Goal: Transaction & Acquisition: Purchase product/service

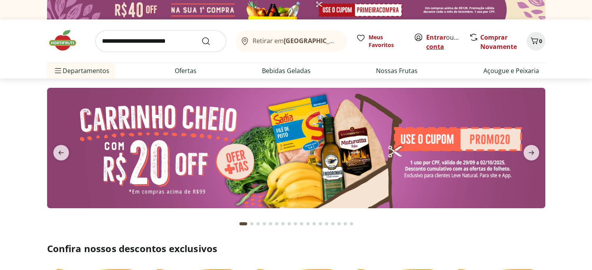
drag, startPoint x: 0, startPoint y: 0, endPoint x: 443, endPoint y: 45, distance: 445.7
click at [443, 45] on link "Criar conta" at bounding box center [447, 42] width 43 height 18
click at [496, 41] on link "Comprar Novamente" at bounding box center [498, 42] width 37 height 18
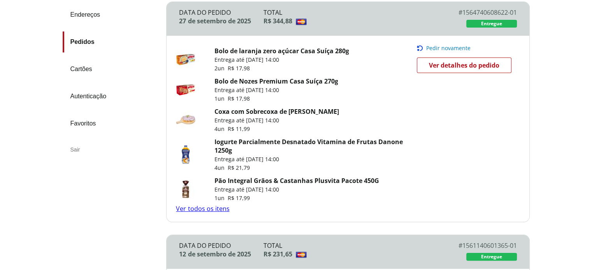
scroll to position [130, 0]
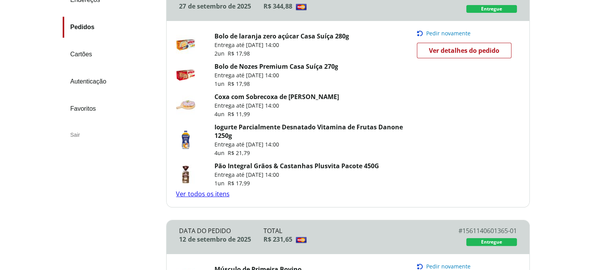
click at [257, 98] on link "Coxa com Sobrecoxa de Frango" at bounding box center [276, 97] width 124 height 9
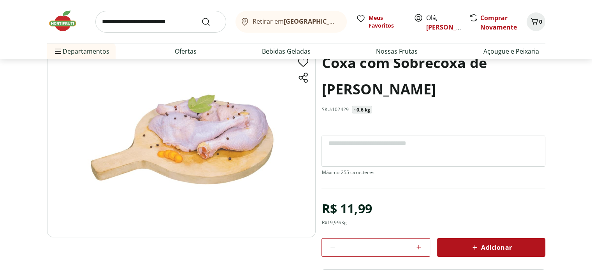
scroll to position [65, 0]
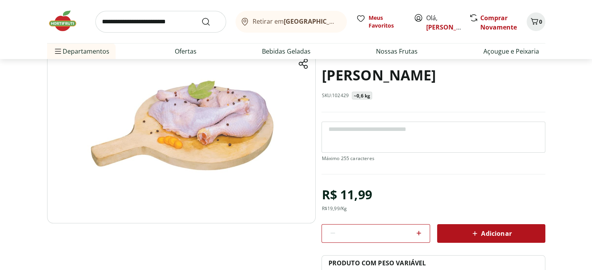
click at [419, 229] on icon at bounding box center [418, 233] width 9 height 9
click at [419, 231] on icon at bounding box center [418, 233] width 5 height 5
type input "*"
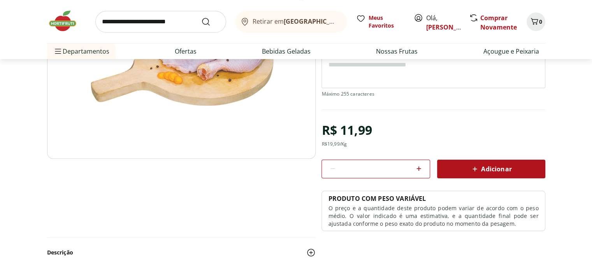
scroll to position [130, 0]
click at [417, 164] on icon at bounding box center [418, 168] width 9 height 9
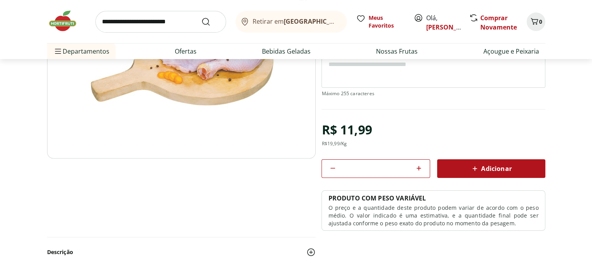
click at [417, 164] on icon at bounding box center [418, 168] width 9 height 9
type input "*"
click at [417, 164] on icon at bounding box center [418, 168] width 9 height 9
click at [417, 166] on icon at bounding box center [418, 168] width 5 height 5
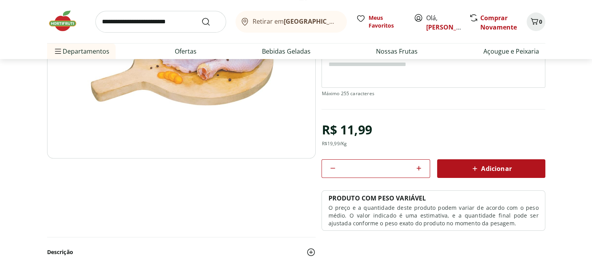
click at [415, 164] on icon at bounding box center [418, 168] width 9 height 9
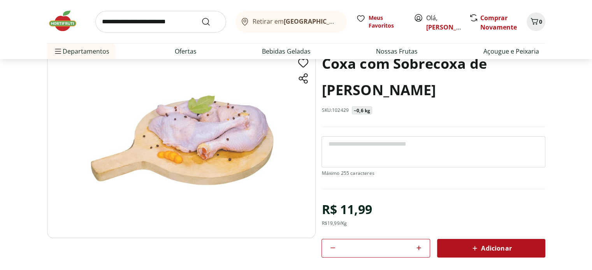
scroll to position [65, 0]
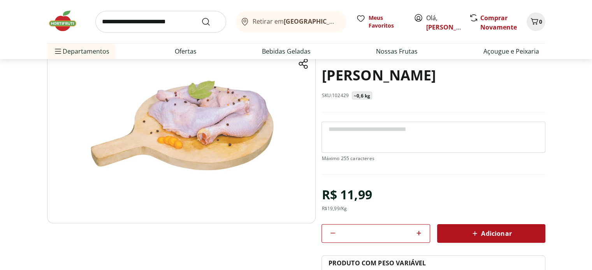
click at [419, 231] on icon at bounding box center [418, 233] width 5 height 5
click at [415, 229] on icon at bounding box center [418, 233] width 9 height 9
click at [416, 229] on icon at bounding box center [418, 233] width 9 height 9
type input "*"
click at [491, 229] on span "Adicionar" at bounding box center [490, 233] width 41 height 9
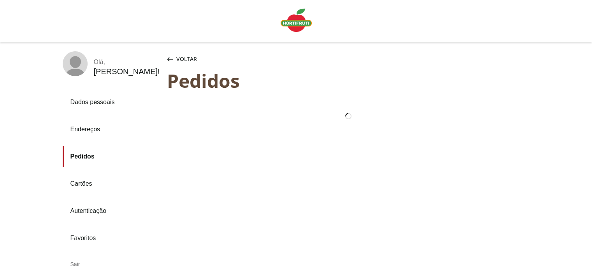
scroll to position [59, 0]
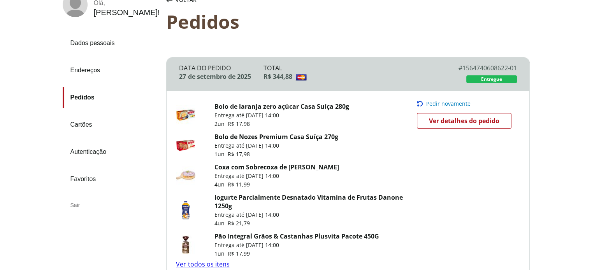
click at [270, 197] on link "Iogurte Parcialmente Desnatado Vitamina de Frutas Danone 1250g" at bounding box center [308, 201] width 188 height 17
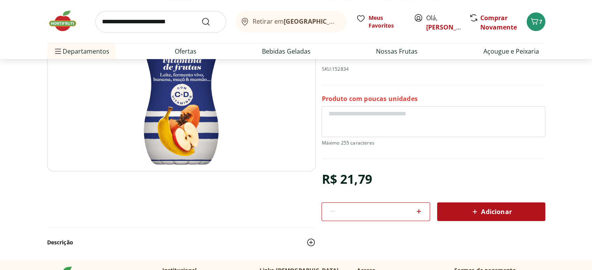
scroll to position [130, 0]
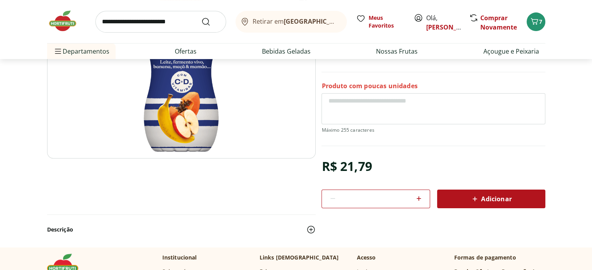
click at [419, 198] on icon at bounding box center [418, 198] width 5 height 5
type input "*"
click at [419, 196] on icon at bounding box center [418, 198] width 9 height 9
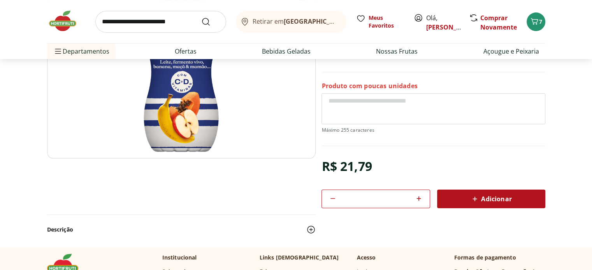
click at [417, 196] on icon at bounding box center [418, 198] width 9 height 9
type input "*"
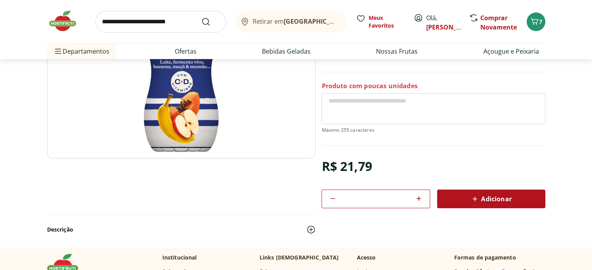
click at [480, 195] on span "Adicionar" at bounding box center [490, 198] width 41 height 9
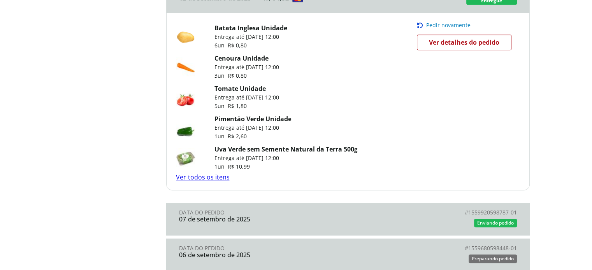
scroll to position [648, 0]
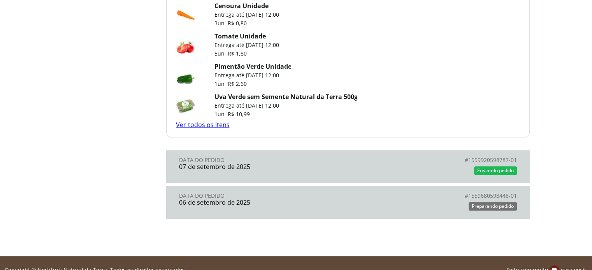
click at [300, 168] on div "07 de setembro de 2025" at bounding box center [263, 166] width 169 height 7
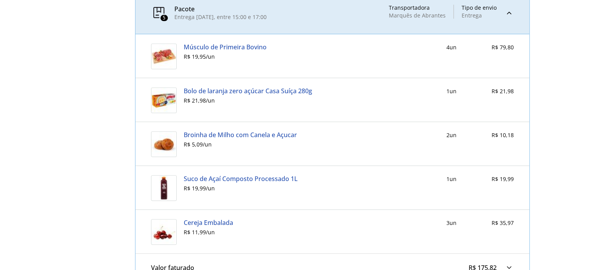
scroll to position [365, 0]
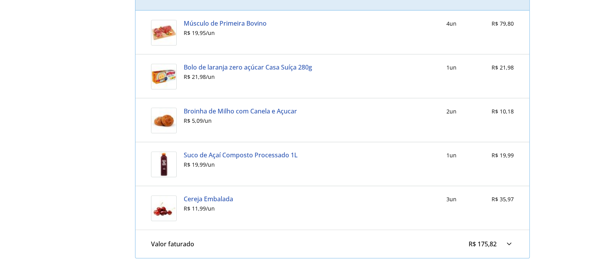
click at [229, 156] on link "Suco de Açaí Composto Processado 1L" at bounding box center [241, 155] width 114 height 7
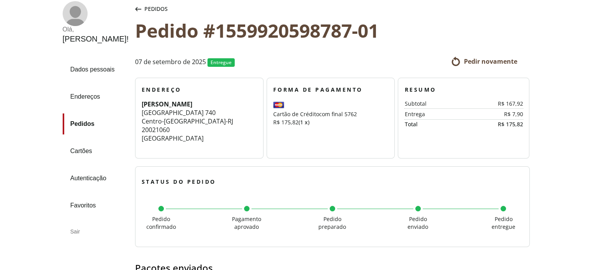
scroll to position [106, 0]
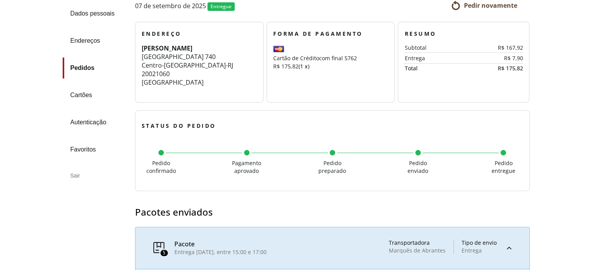
click at [86, 66] on link "Pedidos" at bounding box center [96, 68] width 66 height 21
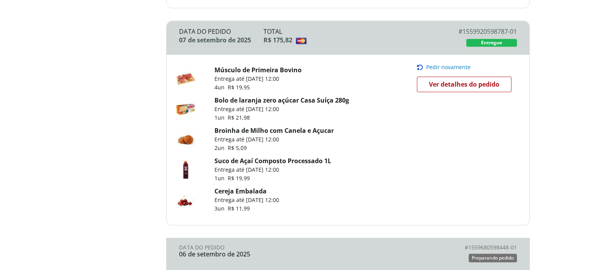
scroll to position [843, 0]
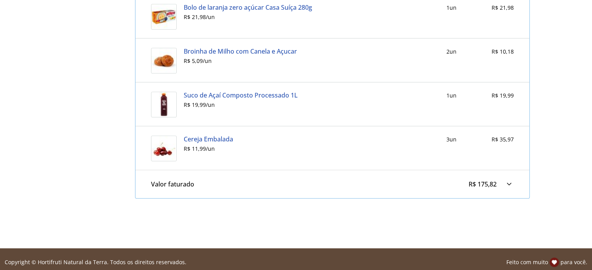
scroll to position [431, 0]
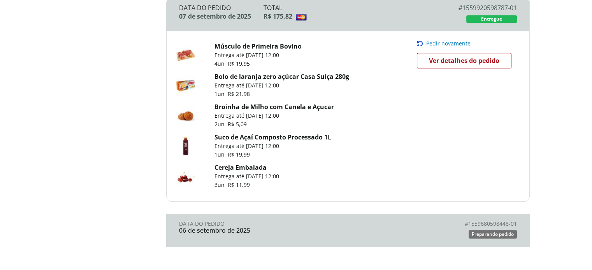
scroll to position [778, 0]
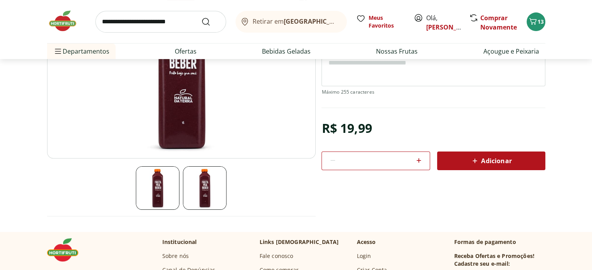
click at [419, 158] on icon at bounding box center [418, 160] width 9 height 9
type input "*"
click at [499, 158] on span "Adicionar" at bounding box center [490, 160] width 41 height 9
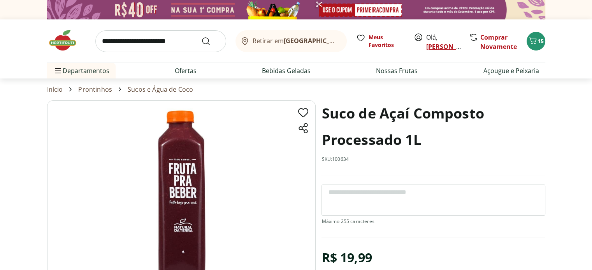
click at [436, 44] on link "[PERSON_NAME]" at bounding box center [451, 46] width 51 height 9
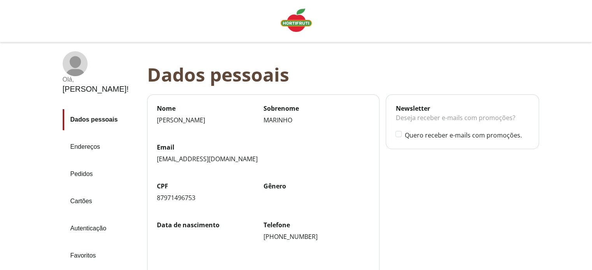
click at [296, 23] on img "Linha de sessão" at bounding box center [295, 20] width 31 height 23
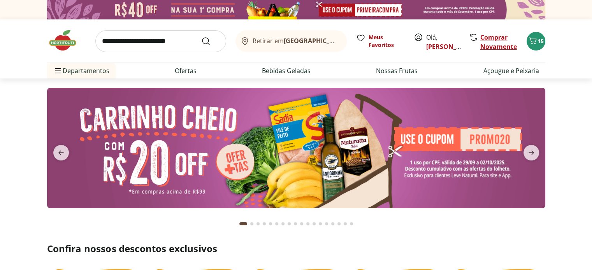
click at [492, 38] on link "Comprar Novamente" at bounding box center [498, 42] width 37 height 18
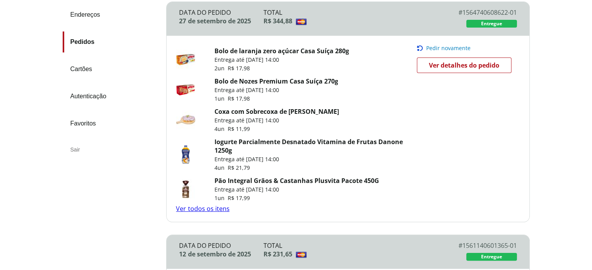
scroll to position [130, 0]
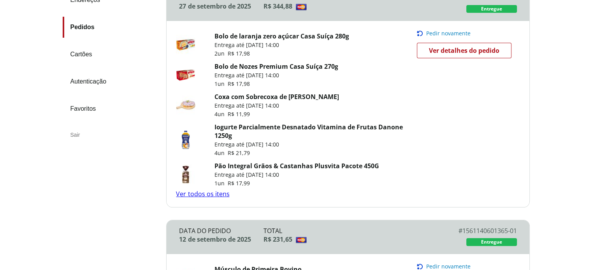
click at [294, 167] on link "Pão Integral Grãos & Castanhas Plusvita Pacote 450G" at bounding box center [296, 166] width 165 height 9
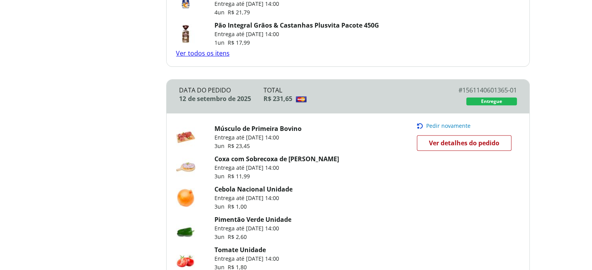
scroll to position [324, 0]
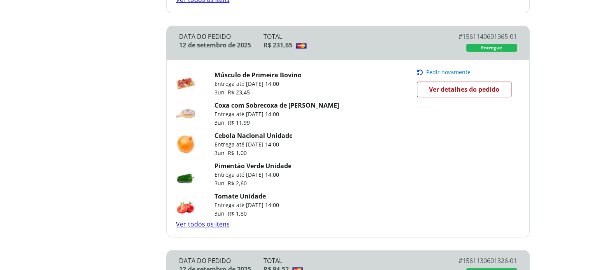
click at [258, 74] on link "Músculo de Primeira Bovino" at bounding box center [257, 75] width 87 height 9
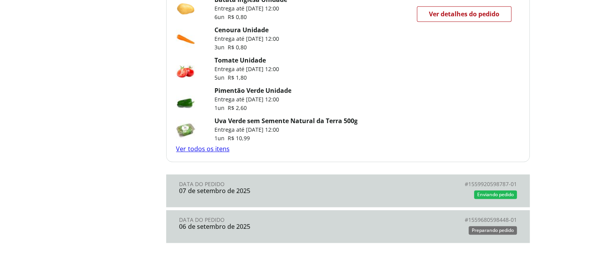
scroll to position [648, 0]
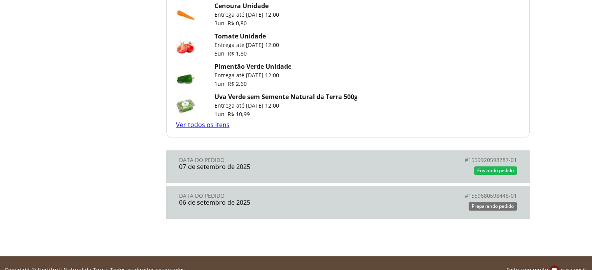
click at [311, 168] on div "07 de setembro de 2025" at bounding box center [263, 166] width 169 height 7
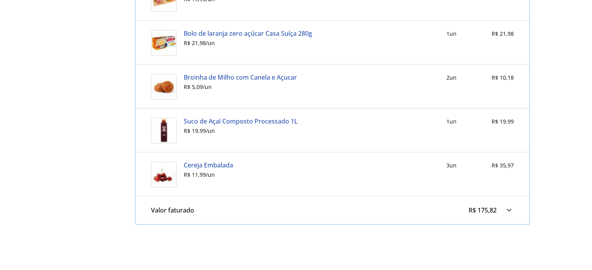
scroll to position [420, 0]
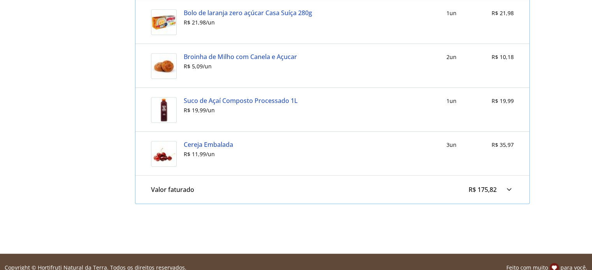
click at [206, 143] on link "Cereja Embalada" at bounding box center [208, 144] width 49 height 7
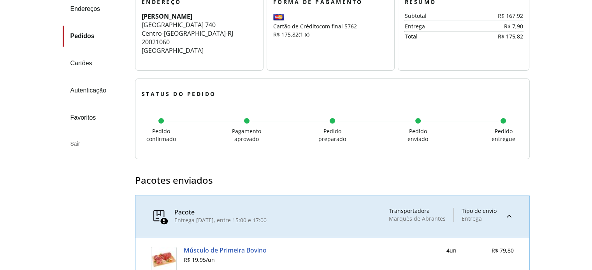
scroll to position [42, 0]
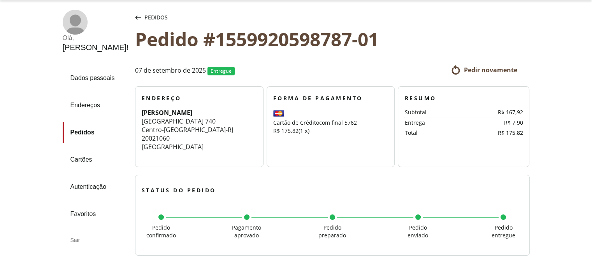
click at [90, 131] on link "Pedidos" at bounding box center [96, 132] width 66 height 21
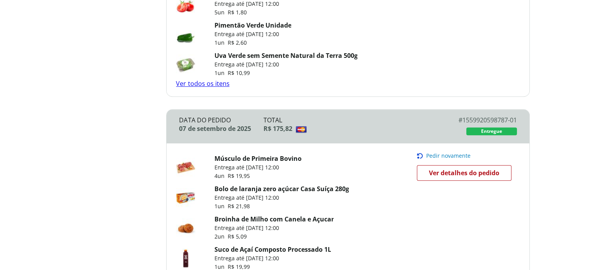
scroll to position [843, 0]
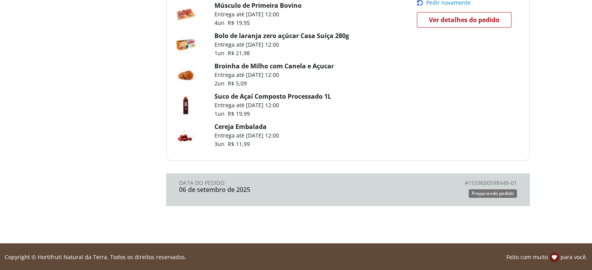
click at [256, 187] on div "06 de setembro de 2025" at bounding box center [263, 189] width 169 height 7
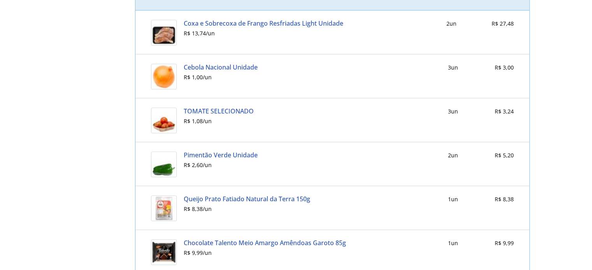
scroll to position [431, 0]
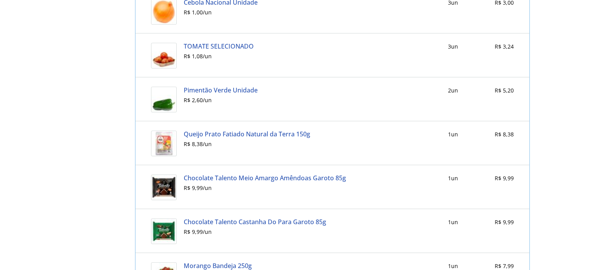
click at [245, 133] on link "Queijo Prato Fatiado Natural da Terra 150g" at bounding box center [247, 134] width 126 height 7
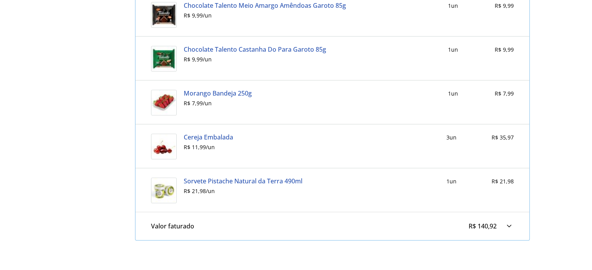
scroll to position [625, 0]
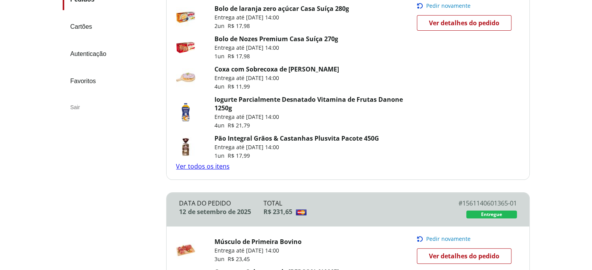
scroll to position [59, 0]
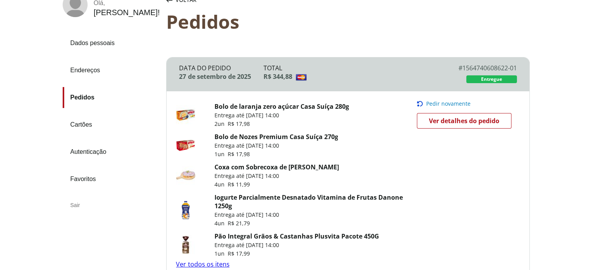
click at [84, 99] on link "Pedidos" at bounding box center [112, 97] width 98 height 21
click at [84, 97] on link "Pedidos" at bounding box center [112, 97] width 98 height 21
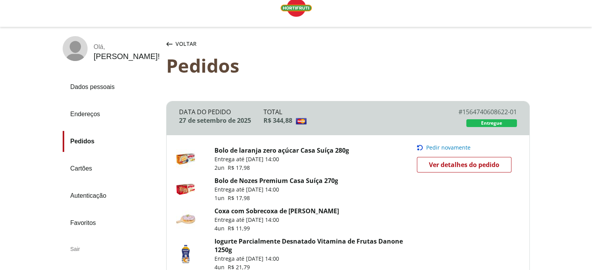
scroll to position [0, 0]
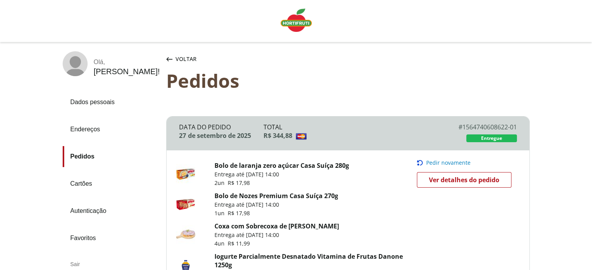
click at [181, 59] on span "Voltar" at bounding box center [185, 59] width 21 height 8
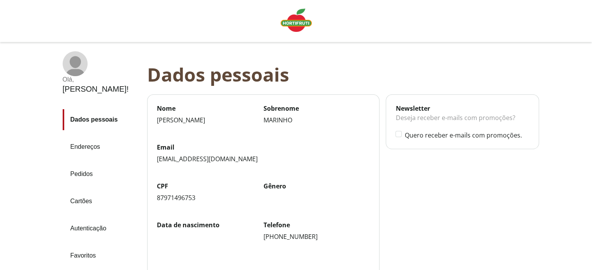
click at [84, 164] on link "Pedidos" at bounding box center [102, 174] width 78 height 21
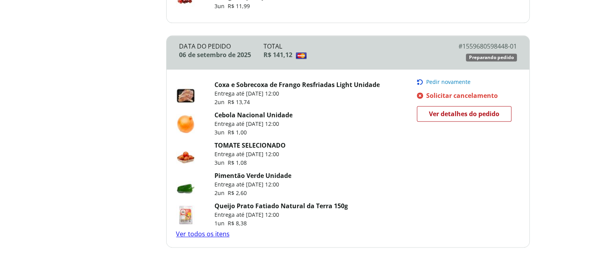
scroll to position [967, 0]
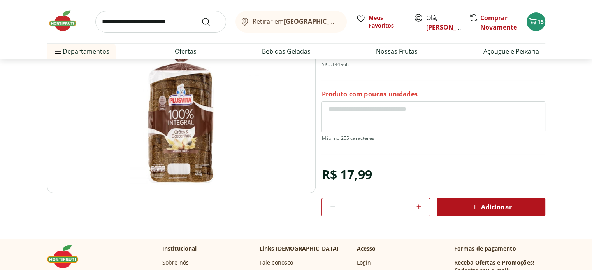
scroll to position [130, 0]
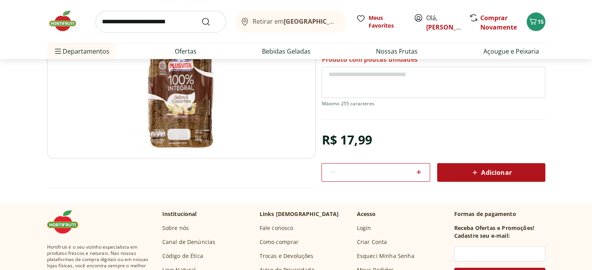
click at [487, 173] on span "Adicionar" at bounding box center [490, 172] width 41 height 9
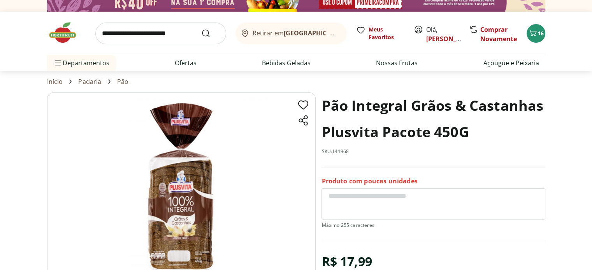
scroll to position [0, 0]
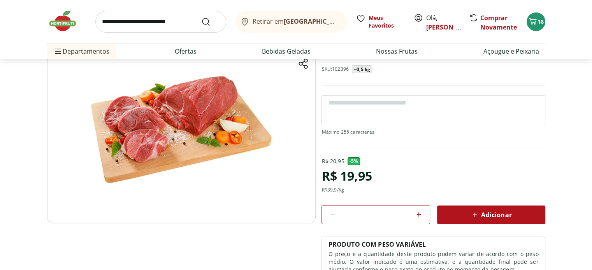
scroll to position [130, 0]
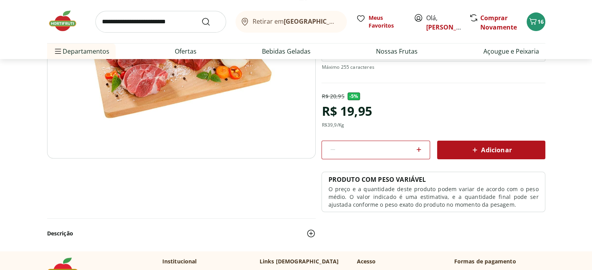
click at [418, 145] on icon at bounding box center [418, 149] width 9 height 9
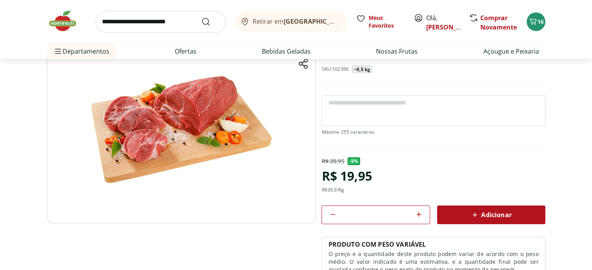
click at [418, 213] on icon at bounding box center [418, 214] width 9 height 9
type input "*"
click at [531, 23] on icon "Carrinho" at bounding box center [532, 21] width 7 height 7
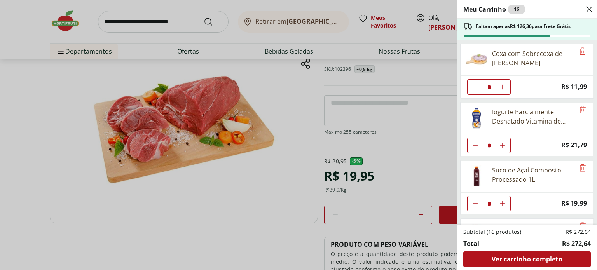
click at [591, 9] on icon "Close" at bounding box center [589, 9] width 9 height 9
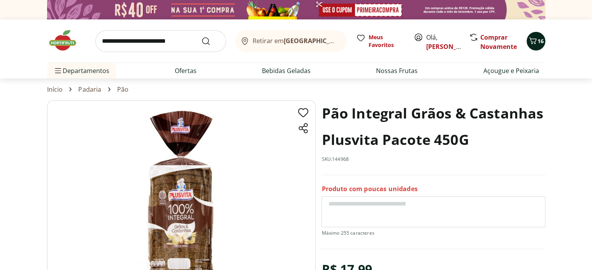
click at [533, 41] on icon "Carrinho" at bounding box center [532, 40] width 9 height 9
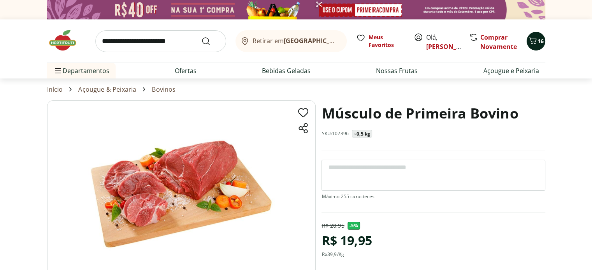
click at [536, 41] on icon "Carrinho" at bounding box center [532, 40] width 9 height 9
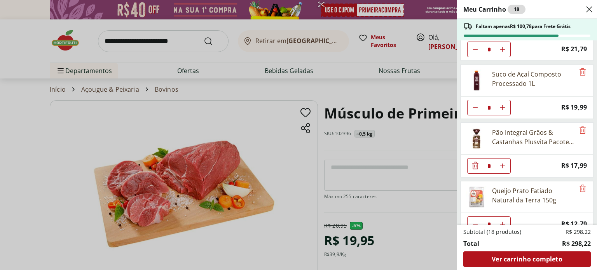
scroll to position [107, 0]
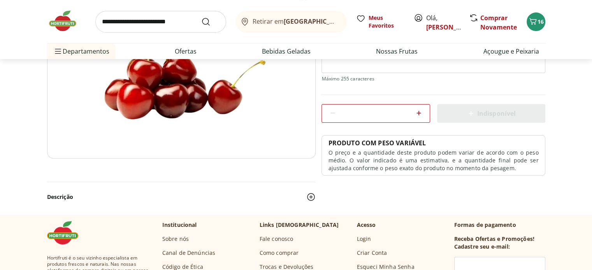
scroll to position [65, 0]
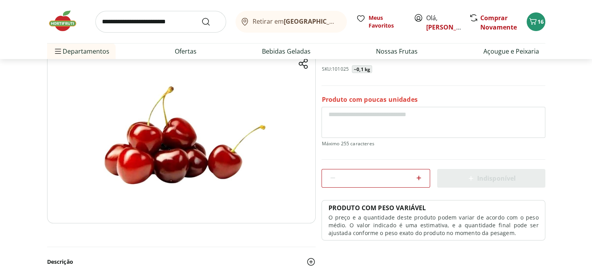
click at [418, 179] on icon at bounding box center [418, 178] width 5 height 5
click at [417, 179] on icon at bounding box center [418, 177] width 9 height 9
click at [333, 179] on icon at bounding box center [332, 177] width 9 height 9
click at [335, 179] on icon at bounding box center [332, 177] width 9 height 9
type input "*"
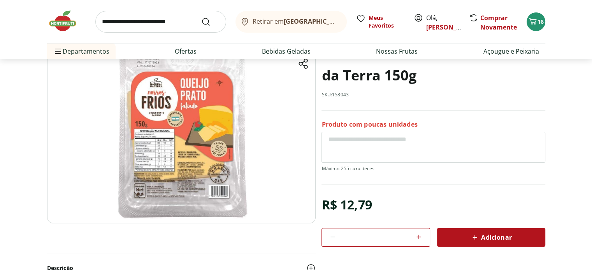
click at [418, 238] on icon at bounding box center [418, 237] width 9 height 9
type input "*"
click at [499, 234] on span "Adicionar" at bounding box center [490, 237] width 41 height 9
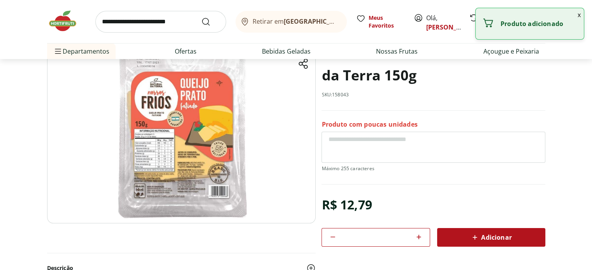
click at [578, 14] on button "x" at bounding box center [578, 14] width 9 height 13
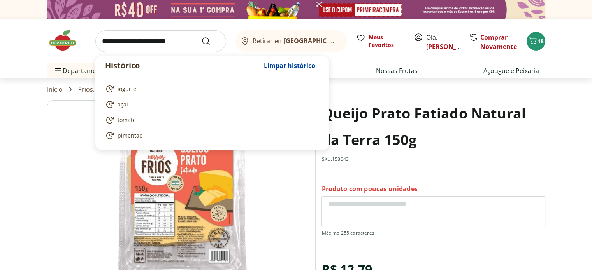
click at [180, 39] on input "search" at bounding box center [160, 41] width 131 height 22
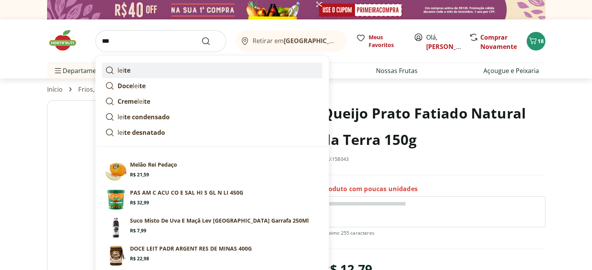
click at [127, 72] on strong "te" at bounding box center [127, 70] width 6 height 9
type input "*****"
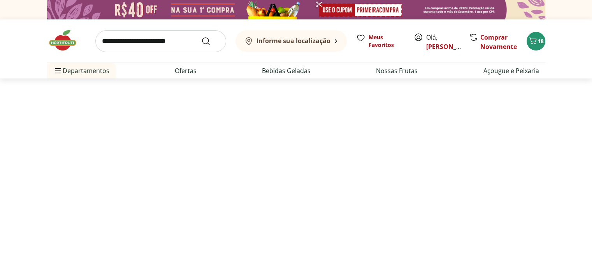
select select "**********"
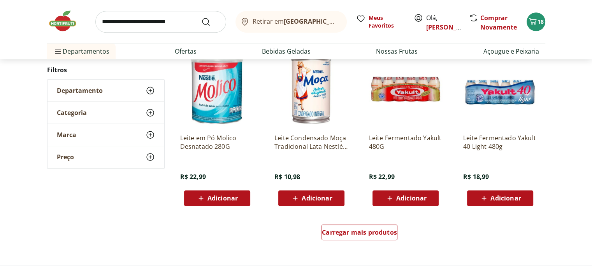
scroll to position [519, 0]
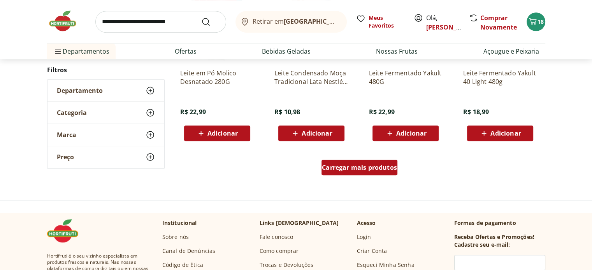
click at [380, 165] on span "Carregar mais produtos" at bounding box center [359, 168] width 75 height 6
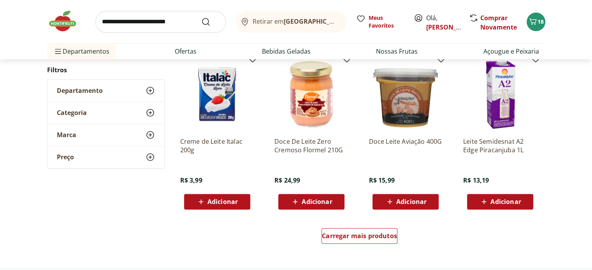
scroll to position [972, 0]
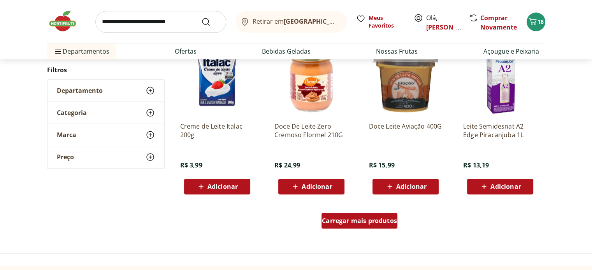
click at [372, 215] on div "Carregar mais produtos" at bounding box center [359, 221] width 76 height 16
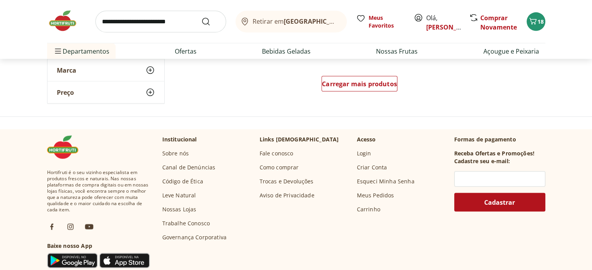
scroll to position [1621, 0]
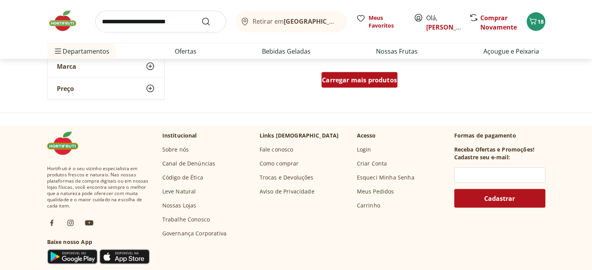
click at [366, 80] on span "Carregar mais produtos" at bounding box center [359, 80] width 75 height 6
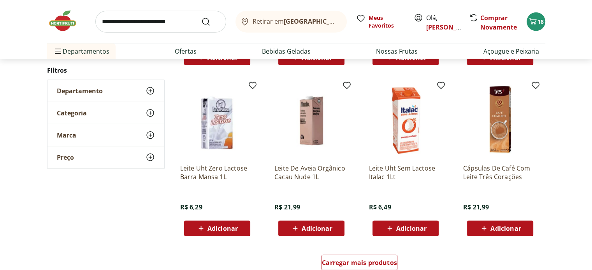
scroll to position [2010, 0]
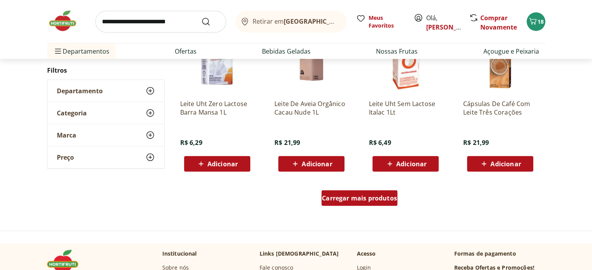
click at [363, 197] on span "Carregar mais produtos" at bounding box center [359, 198] width 75 height 6
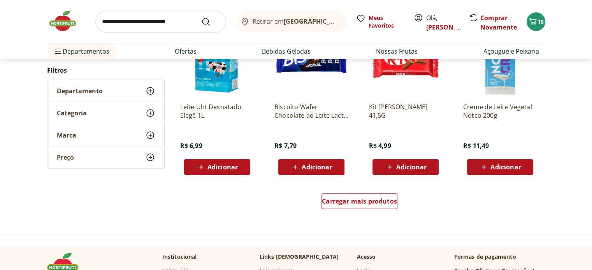
scroll to position [2528, 0]
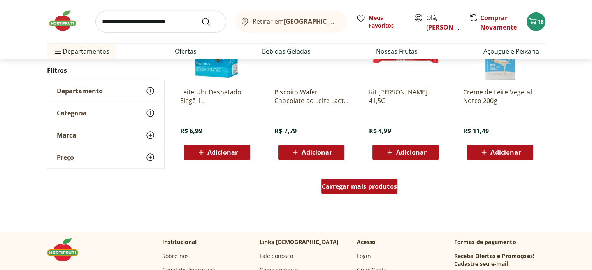
click at [358, 187] on span "Carregar mais produtos" at bounding box center [359, 187] width 75 height 6
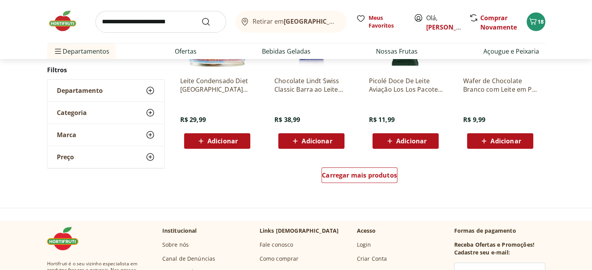
scroll to position [3112, 0]
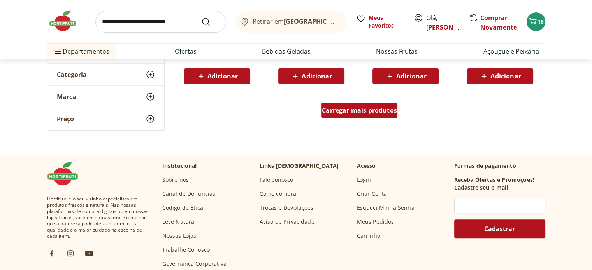
click at [369, 111] on span "Carregar mais produtos" at bounding box center [359, 110] width 75 height 6
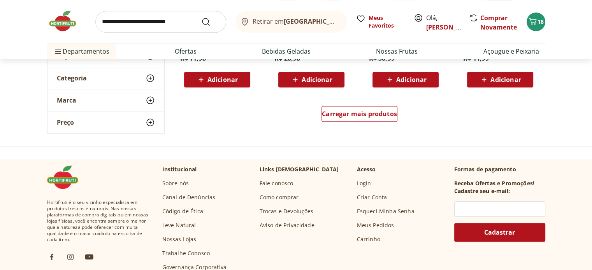
scroll to position [3630, 0]
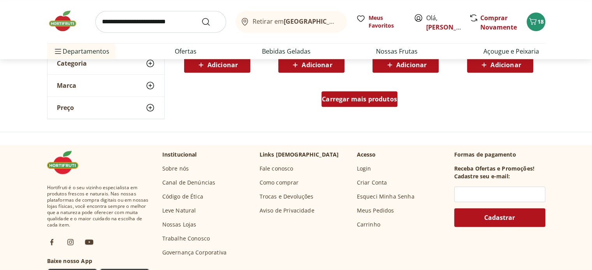
click at [374, 92] on div "Carregar mais produtos" at bounding box center [359, 99] width 76 height 16
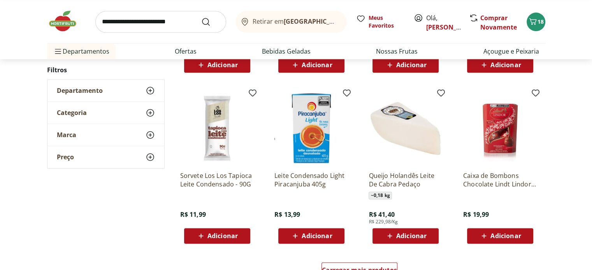
scroll to position [4019, 0]
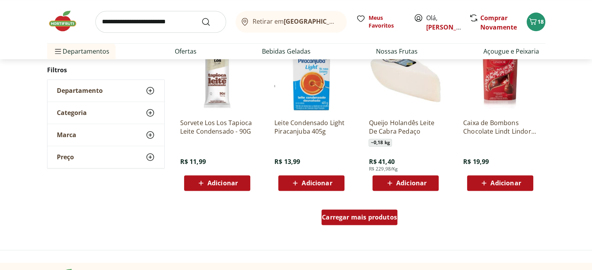
click at [382, 216] on span "Carregar mais produtos" at bounding box center [359, 217] width 75 height 6
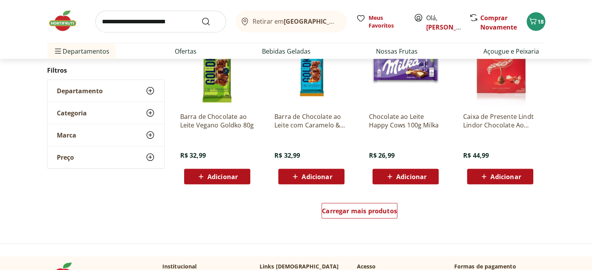
scroll to position [4538, 0]
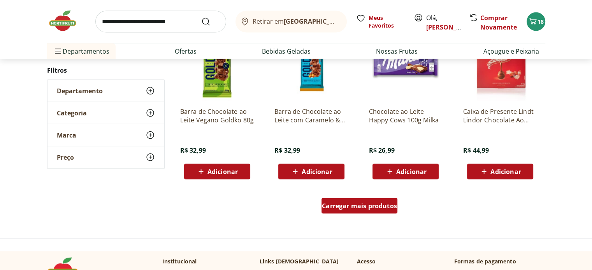
click at [371, 204] on span "Carregar mais produtos" at bounding box center [359, 206] width 75 height 6
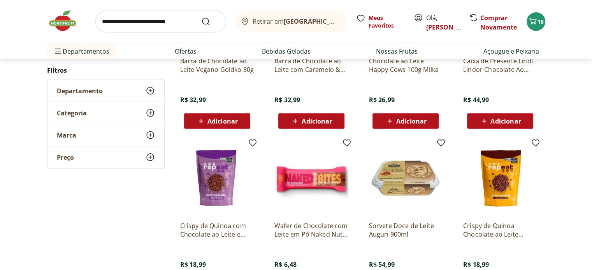
scroll to position [4603, 0]
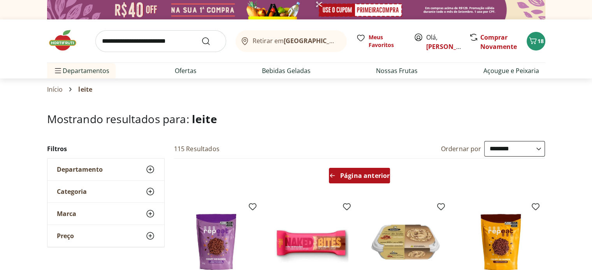
click at [361, 177] on span "Página anterior" at bounding box center [364, 176] width 49 height 6
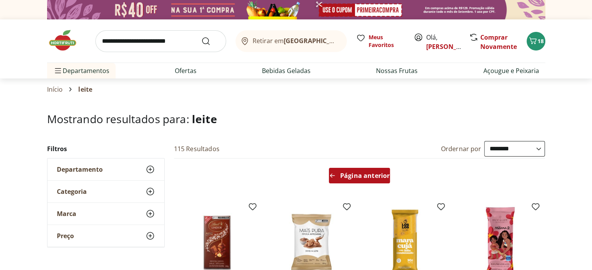
click at [358, 177] on span "Página anterior" at bounding box center [364, 176] width 49 height 6
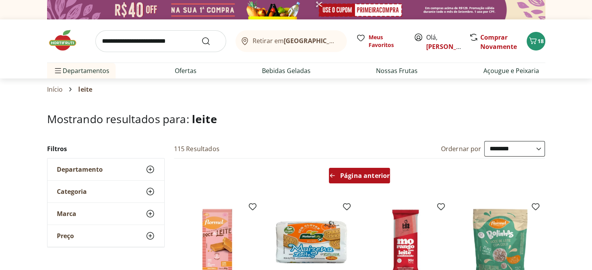
click at [350, 174] on span "Página anterior" at bounding box center [364, 176] width 49 height 6
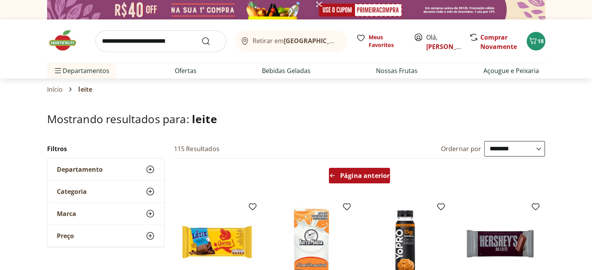
click at [345, 173] on span "Página anterior" at bounding box center [364, 176] width 49 height 6
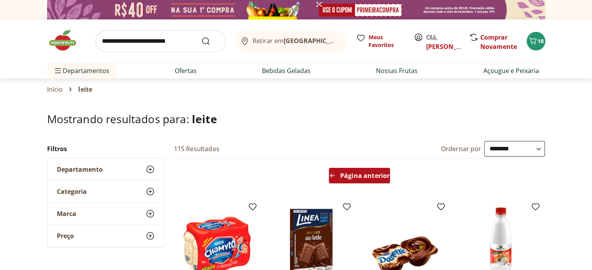
click at [345, 173] on span "Página anterior" at bounding box center [364, 176] width 49 height 6
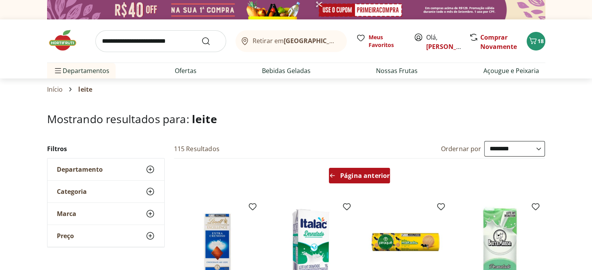
click at [357, 173] on span "Página anterior" at bounding box center [364, 176] width 49 height 6
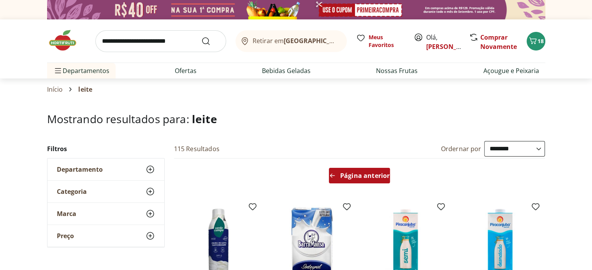
click at [358, 175] on span "Página anterior" at bounding box center [364, 176] width 49 height 6
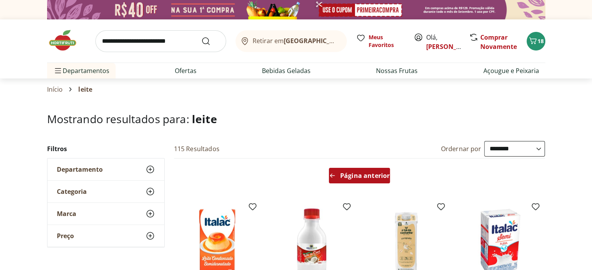
click at [364, 173] on span "Página anterior" at bounding box center [364, 176] width 49 height 6
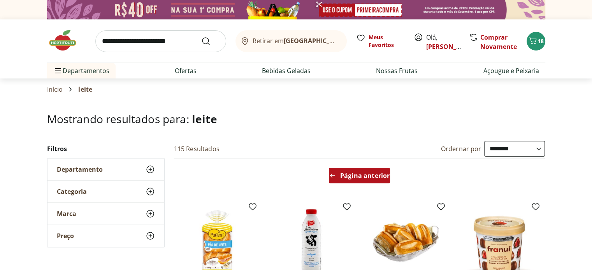
click at [374, 173] on span "Página anterior" at bounding box center [364, 176] width 49 height 6
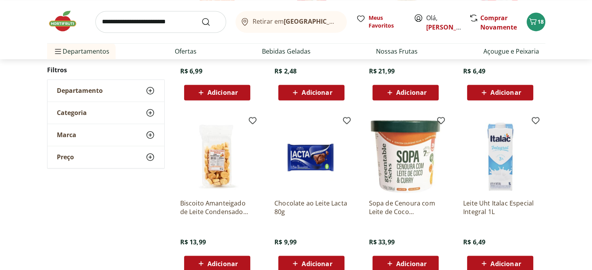
scroll to position [1297, 0]
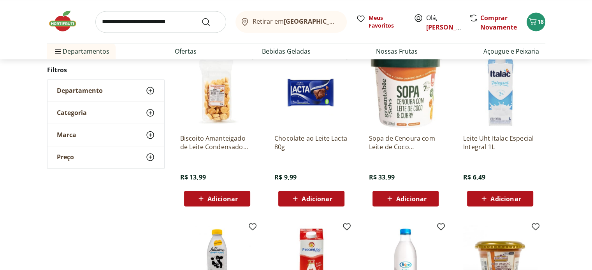
click at [505, 200] on span "Adicionar" at bounding box center [505, 199] width 30 height 6
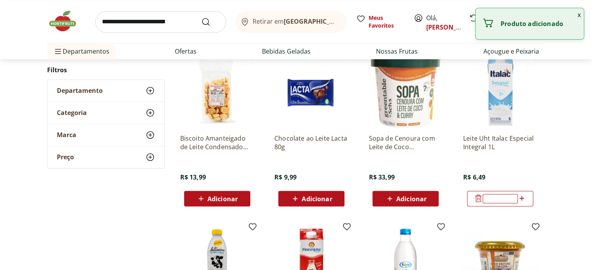
click at [505, 201] on input "*" at bounding box center [500, 198] width 34 height 9
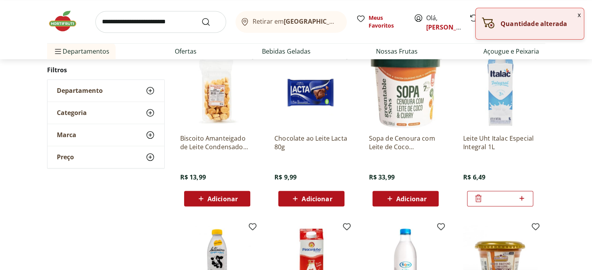
click at [521, 199] on icon at bounding box center [522, 198] width 10 height 9
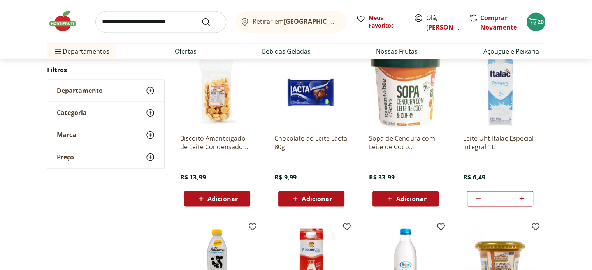
drag, startPoint x: 521, startPoint y: 198, endPoint x: 526, endPoint y: 202, distance: 6.2
click at [522, 198] on icon at bounding box center [522, 198] width 10 height 9
type input "*"
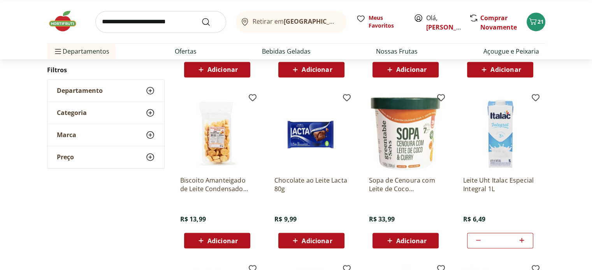
scroll to position [1232, 0]
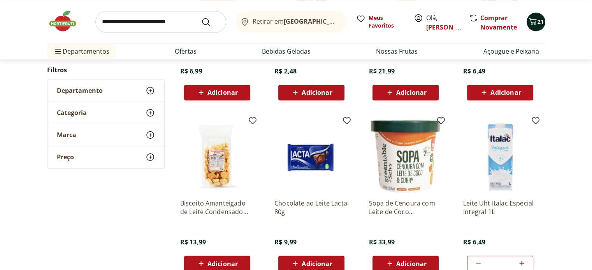
click at [537, 21] on span "21" at bounding box center [540, 21] width 6 height 7
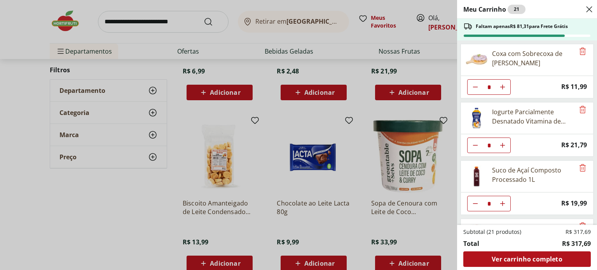
click at [86, 227] on div "Meu Carrinho 21 Faltam apenas R$ 81,31 para Frete Grátis Coxa com Sobrecoxa de …" at bounding box center [298, 135] width 597 height 270
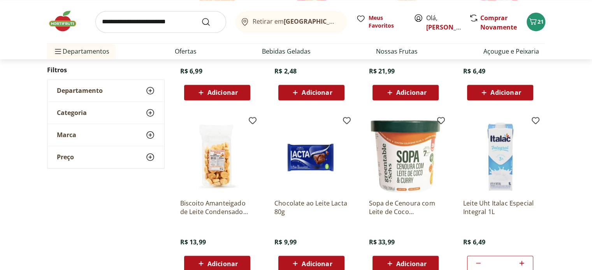
click at [168, 24] on input "search" at bounding box center [160, 22] width 131 height 22
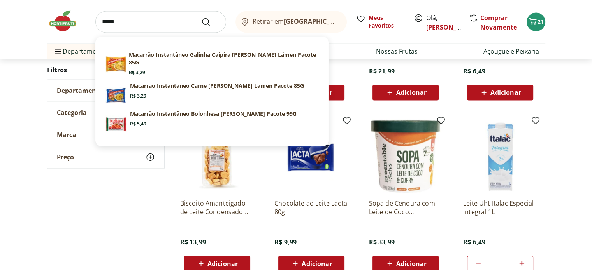
type input "*****"
click at [204, 20] on icon "Submit Search" at bounding box center [205, 21] width 9 height 9
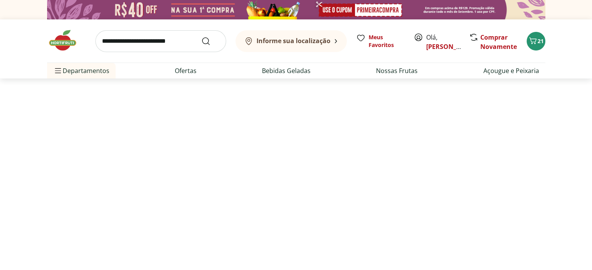
select select "**********"
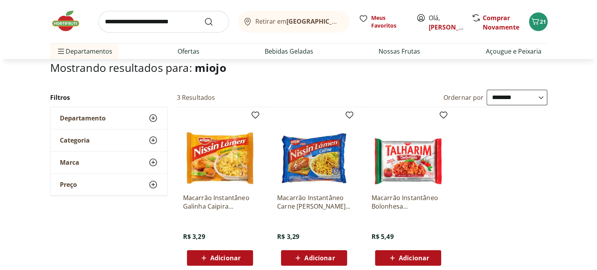
scroll to position [65, 0]
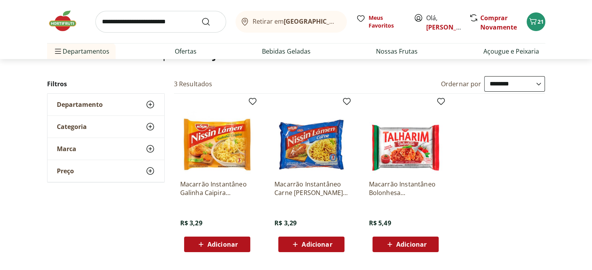
click at [413, 247] on span "Adicionar" at bounding box center [411, 245] width 30 height 6
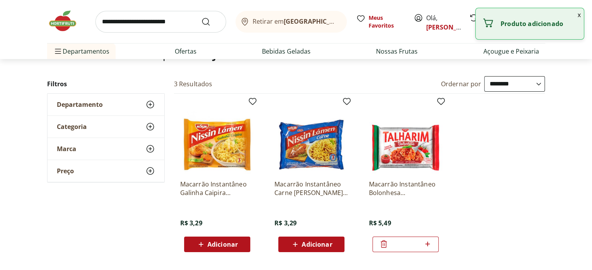
click at [426, 242] on icon at bounding box center [427, 244] width 10 height 9
click at [427, 242] on icon at bounding box center [427, 244] width 10 height 9
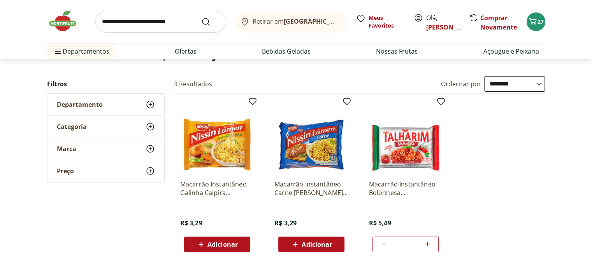
click at [426, 244] on icon at bounding box center [427, 244] width 10 height 9
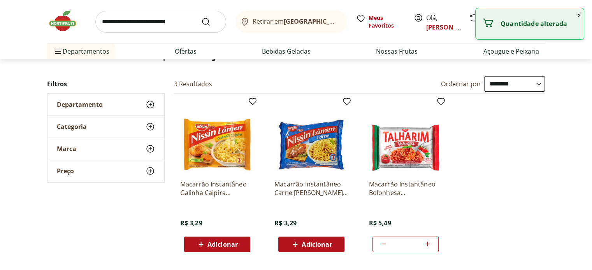
click at [426, 244] on icon at bounding box center [427, 244] width 10 height 9
click at [424, 250] on div at bounding box center [426, 244] width 9 height 19
click at [426, 242] on icon at bounding box center [427, 244] width 10 height 9
click at [426, 243] on icon at bounding box center [427, 244] width 10 height 9
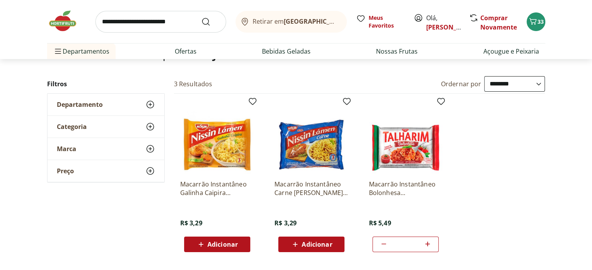
click at [383, 242] on icon at bounding box center [383, 244] width 9 height 9
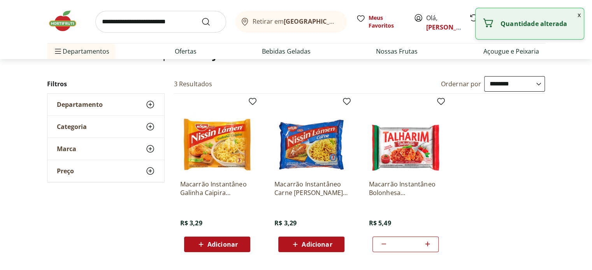
click at [383, 242] on icon at bounding box center [383, 244] width 9 height 9
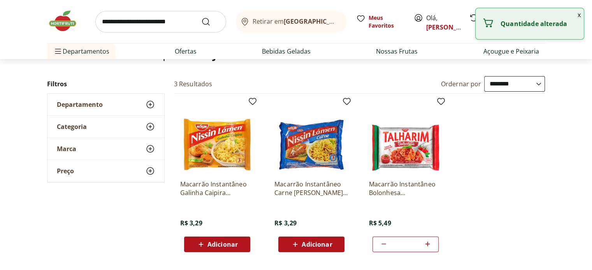
click at [383, 242] on icon at bounding box center [383, 244] width 9 height 9
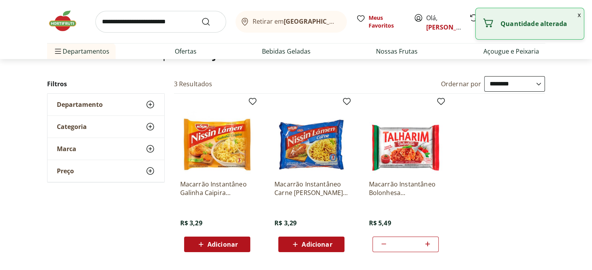
type input "*"
click at [383, 242] on icon at bounding box center [383, 244] width 9 height 9
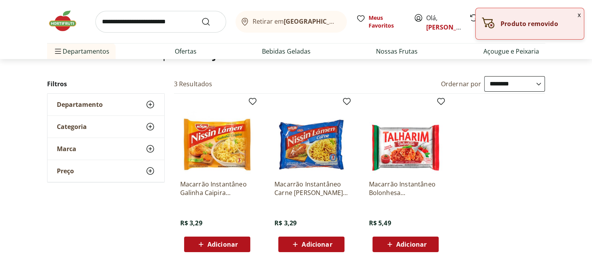
click at [320, 242] on span "Adicionar" at bounding box center [316, 245] width 30 height 6
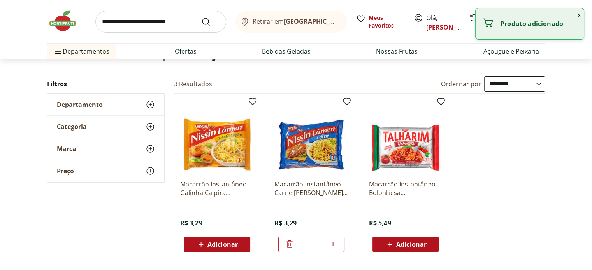
click at [333, 245] on icon at bounding box center [333, 244] width 10 height 9
click at [333, 245] on icon at bounding box center [333, 244] width 5 height 5
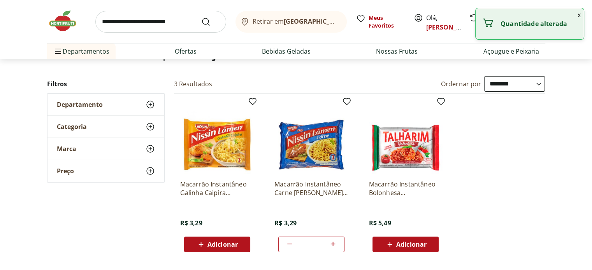
click at [333, 245] on icon at bounding box center [333, 244] width 5 height 5
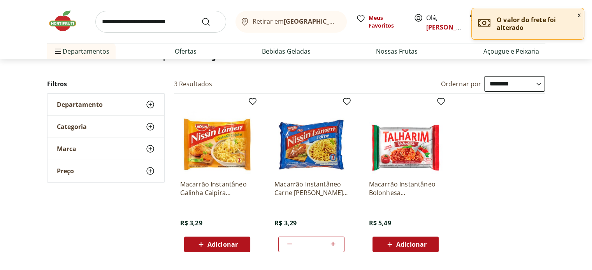
click at [551, 104] on div "**********" at bounding box center [296, 167] width 592 height 182
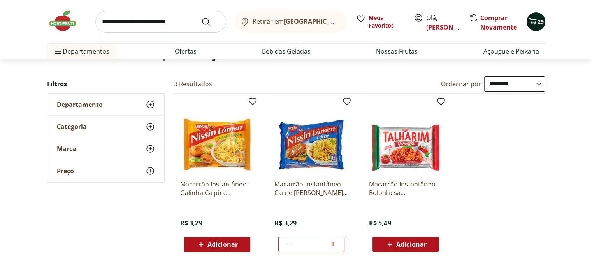
click at [538, 21] on span "29" at bounding box center [540, 21] width 6 height 7
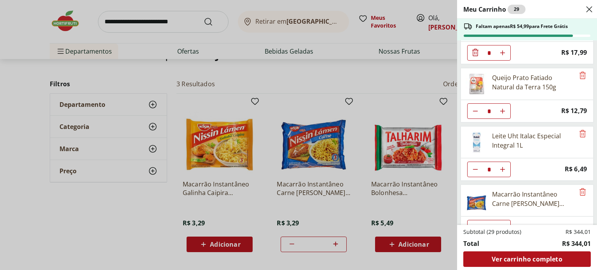
scroll to position [223, 0]
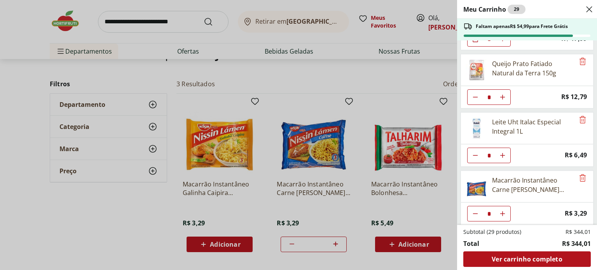
click at [503, 211] on icon "Aumentar Quantidade" at bounding box center [503, 214] width 6 height 6
type input "*"
click at [503, 211] on icon "Aumentar Quantidade" at bounding box center [503, 214] width 6 height 6
type input "**"
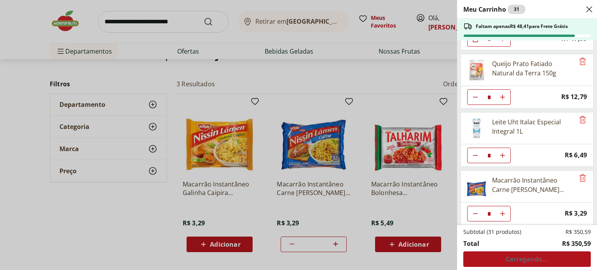
type input "**"
click at [501, 211] on icon "Aumentar Quantidade" at bounding box center [503, 214] width 6 height 6
type input "**"
click at [503, 211] on icon "Aumentar Quantidade" at bounding box center [503, 214] width 6 height 6
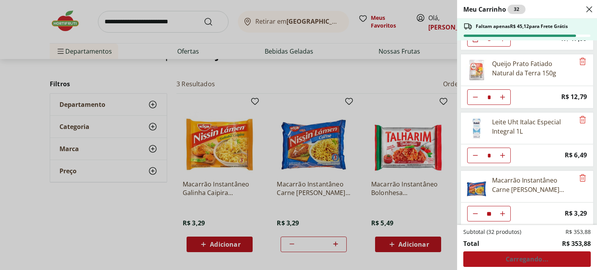
type input "**"
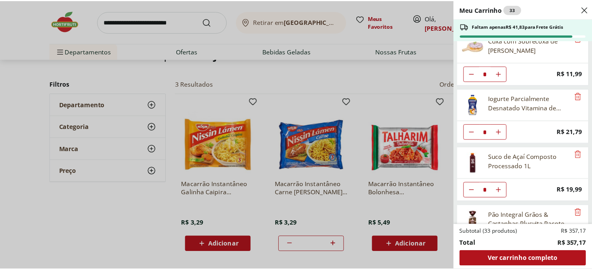
scroll to position [0, 0]
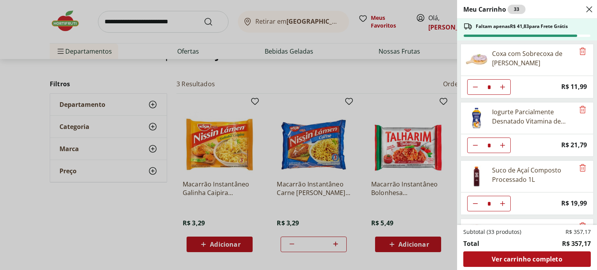
click at [588, 8] on icon "Close" at bounding box center [589, 9] width 9 height 9
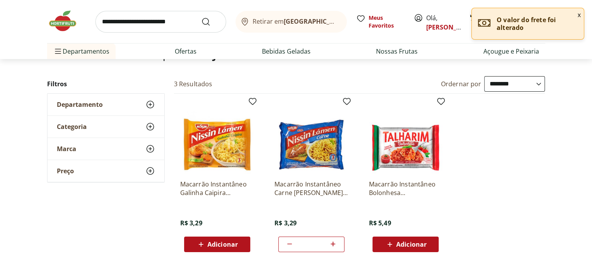
click at [82, 103] on span "Departamento" at bounding box center [80, 105] width 46 height 8
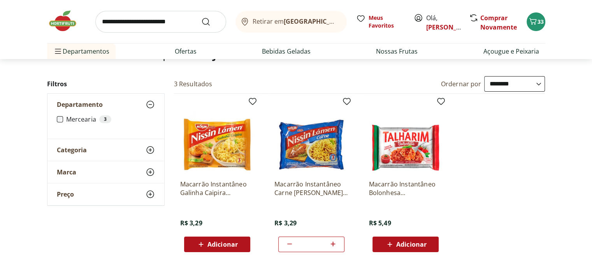
drag, startPoint x: 82, startPoint y: 103, endPoint x: 88, endPoint y: 100, distance: 6.4
click at [82, 103] on span "Departamento" at bounding box center [80, 105] width 46 height 8
click at [83, 125] on span "Categoria" at bounding box center [72, 127] width 30 height 8
click at [79, 126] on span "Categoria" at bounding box center [72, 127] width 30 height 8
click at [72, 149] on span "Marca" at bounding box center [66, 149] width 19 height 8
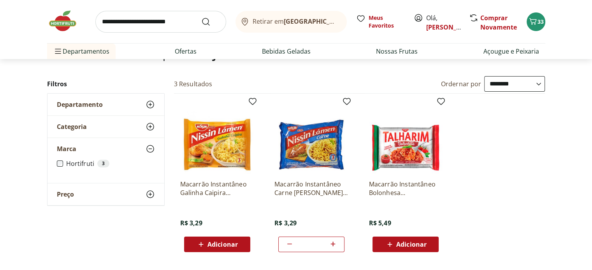
click at [72, 149] on span "Marca" at bounding box center [66, 149] width 19 height 8
click at [179, 53] on link "Ofertas" at bounding box center [186, 51] width 22 height 9
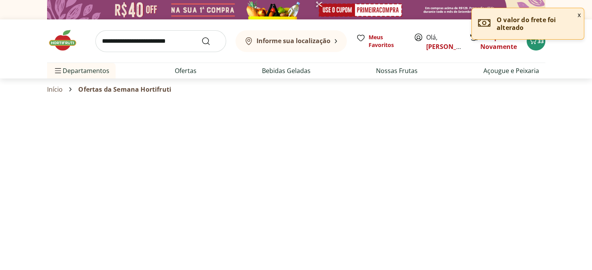
select select "**********"
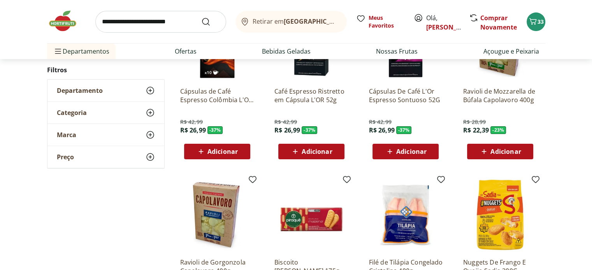
scroll to position [259, 0]
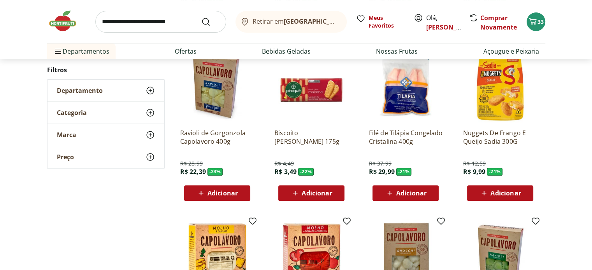
click at [314, 191] on span "Adicionar" at bounding box center [316, 193] width 30 height 6
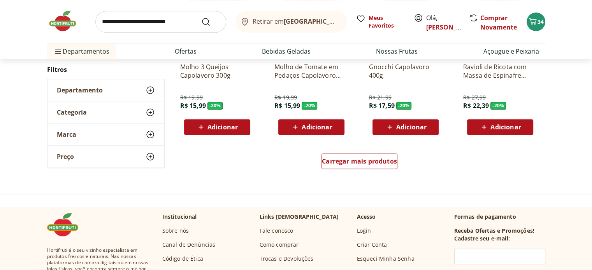
scroll to position [519, 0]
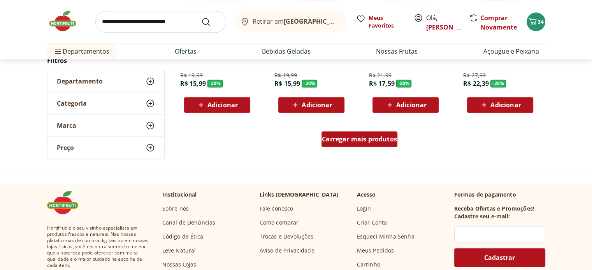
click at [377, 140] on span "Carregar mais produtos" at bounding box center [359, 139] width 75 height 6
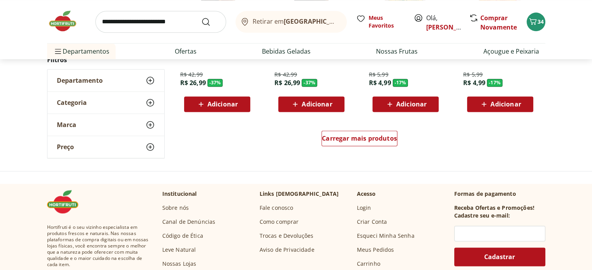
scroll to position [1037, 0]
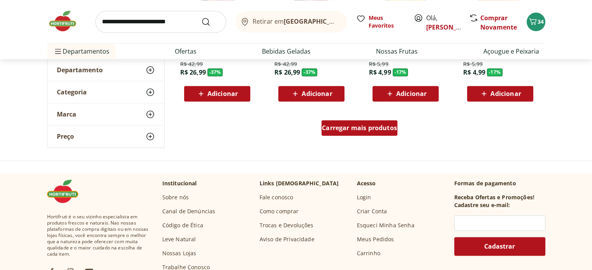
click at [357, 123] on div "Carregar mais produtos" at bounding box center [359, 128] width 76 height 16
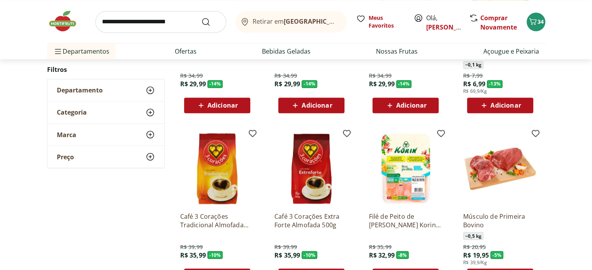
scroll to position [1426, 0]
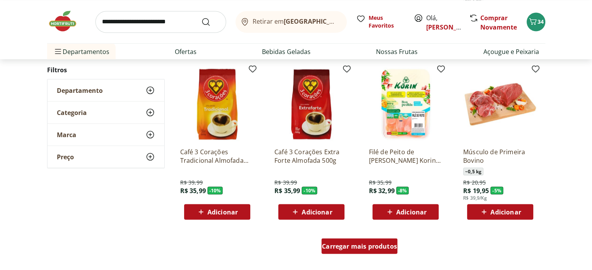
click at [347, 249] on span "Carregar mais produtos" at bounding box center [359, 246] width 75 height 6
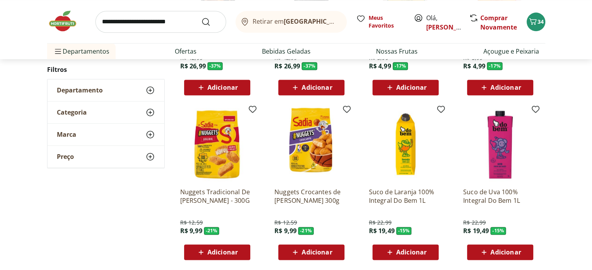
scroll to position [1037, 0]
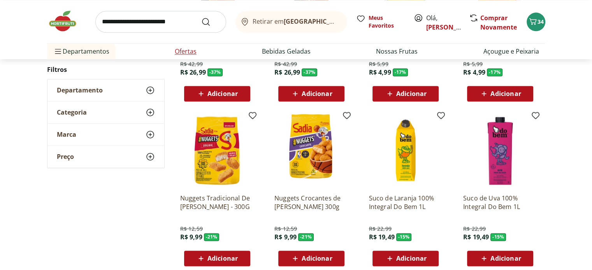
click at [186, 52] on link "Ofertas" at bounding box center [186, 51] width 22 height 9
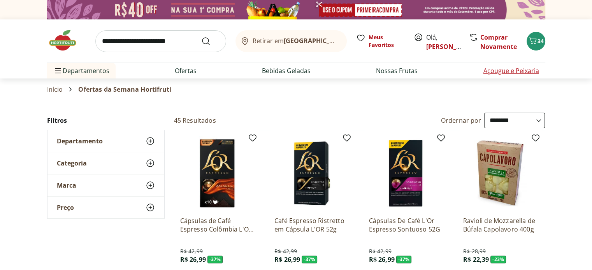
click at [505, 73] on link "Açougue e Peixaria" at bounding box center [511, 70] width 56 height 9
select select "**********"
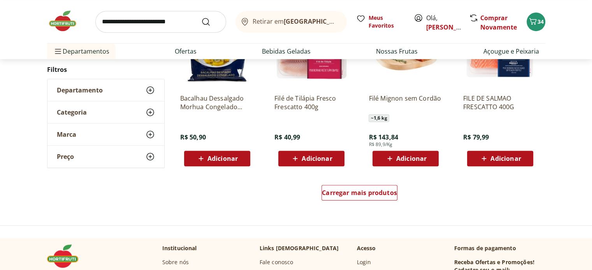
scroll to position [519, 0]
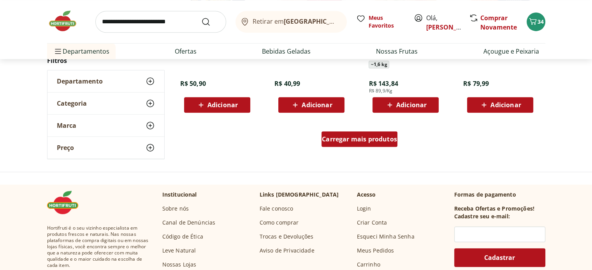
click at [356, 140] on span "Carregar mais produtos" at bounding box center [359, 139] width 75 height 6
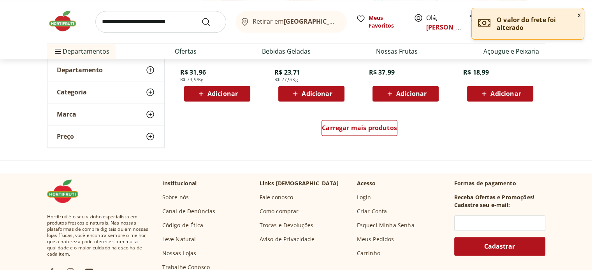
scroll to position [1037, 0]
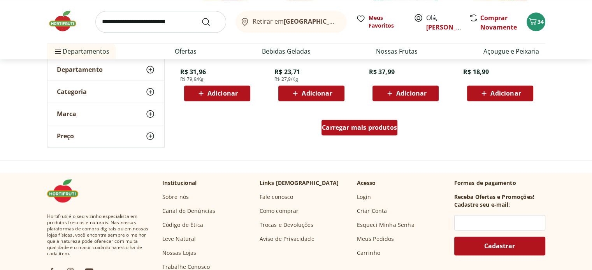
click at [373, 134] on div "Carregar mais produtos" at bounding box center [359, 128] width 76 height 16
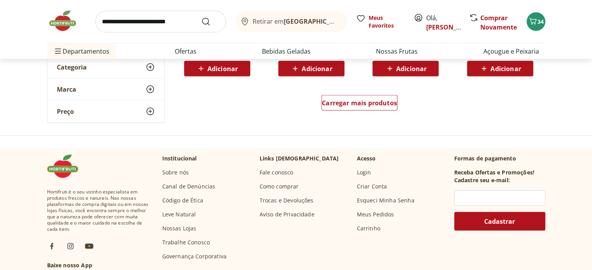
scroll to position [1556, 0]
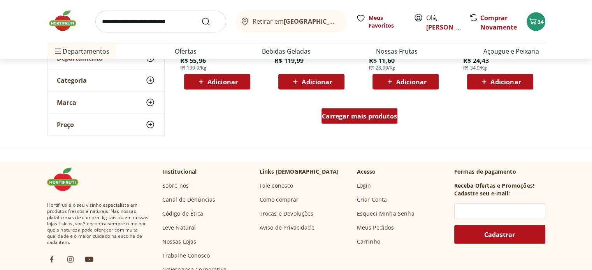
click at [375, 113] on span "Carregar mais produtos" at bounding box center [359, 116] width 75 height 6
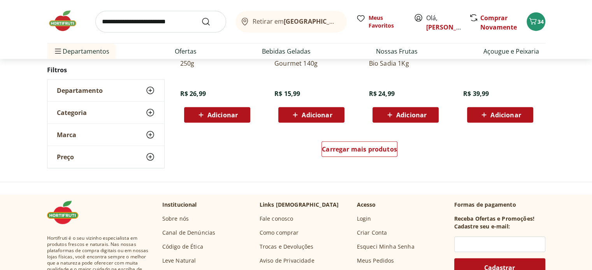
scroll to position [2074, 0]
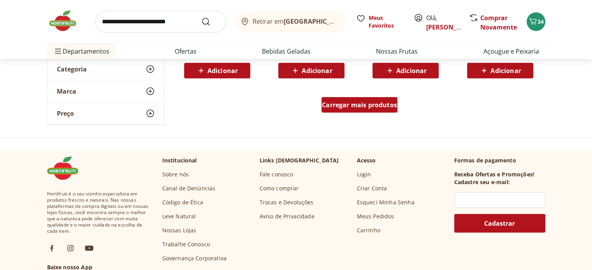
click at [369, 106] on span "Carregar mais produtos" at bounding box center [359, 105] width 75 height 6
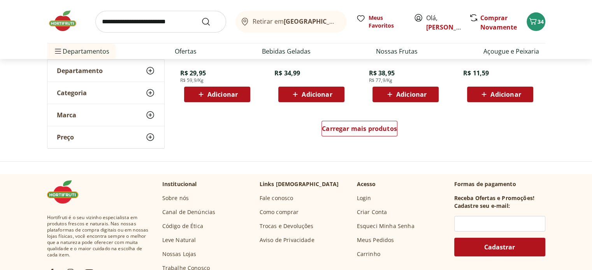
scroll to position [2593, 0]
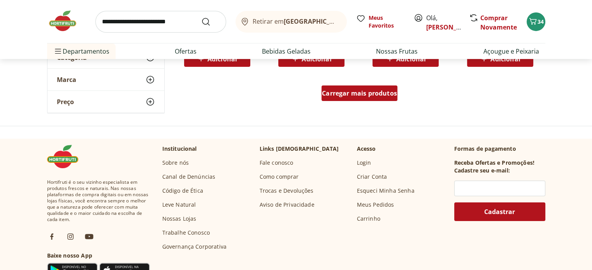
click at [372, 96] on span "Carregar mais produtos" at bounding box center [359, 93] width 75 height 6
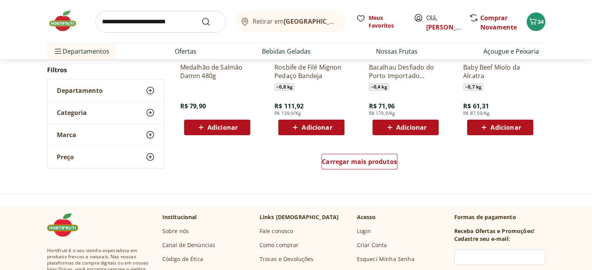
scroll to position [3047, 0]
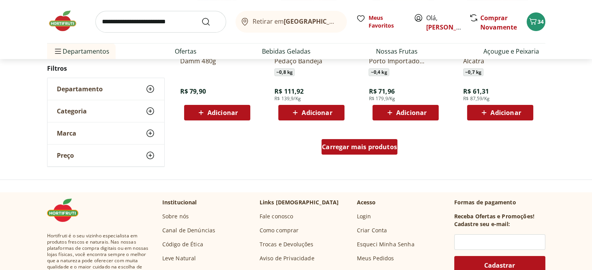
click at [373, 151] on div "Carregar mais produtos" at bounding box center [359, 147] width 76 height 16
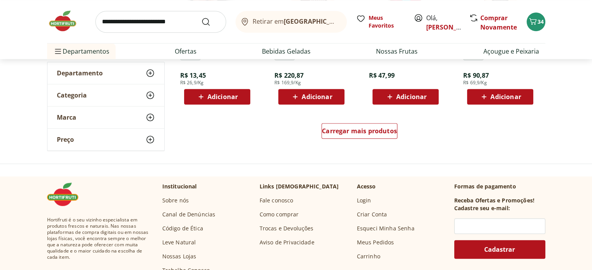
scroll to position [3501, 0]
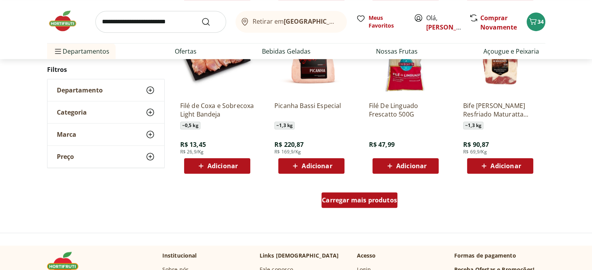
click at [374, 203] on span "Carregar mais produtos" at bounding box center [359, 200] width 75 height 6
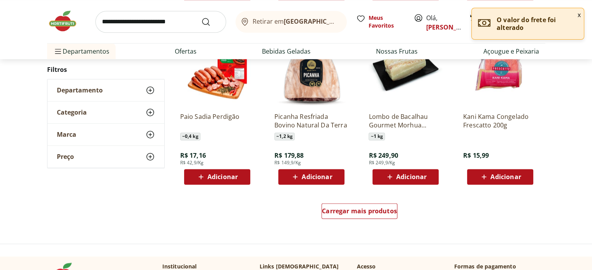
scroll to position [4019, 0]
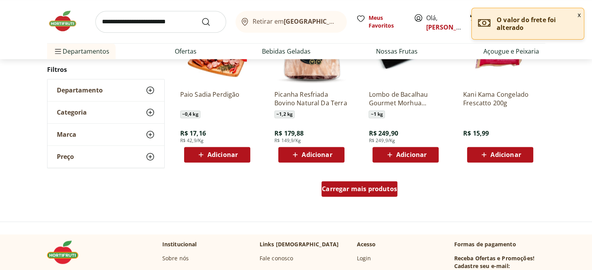
click at [359, 186] on span "Carregar mais produtos" at bounding box center [359, 189] width 75 height 6
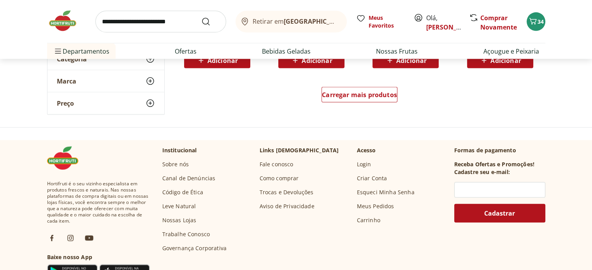
scroll to position [4538, 0]
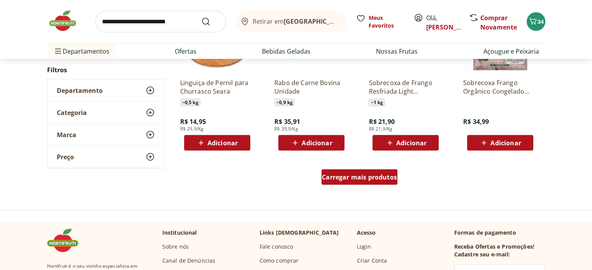
click at [358, 175] on span "Carregar mais produtos" at bounding box center [359, 177] width 75 height 6
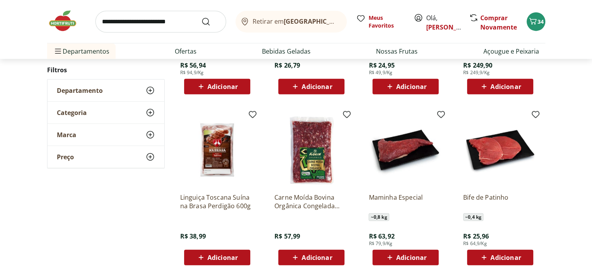
scroll to position [4862, 0]
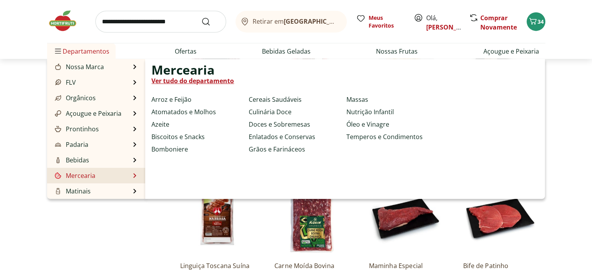
click at [86, 174] on link "Mercearia" at bounding box center [74, 175] width 42 height 9
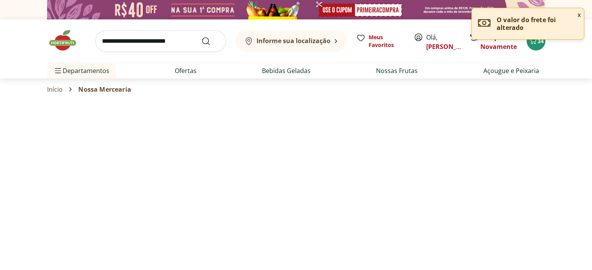
select select "**********"
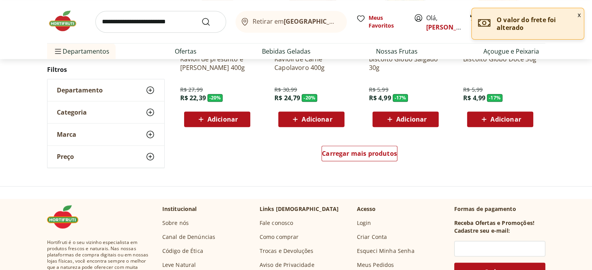
scroll to position [519, 0]
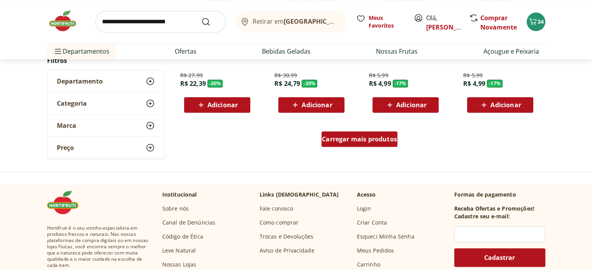
click at [350, 138] on span "Carregar mais produtos" at bounding box center [359, 139] width 75 height 6
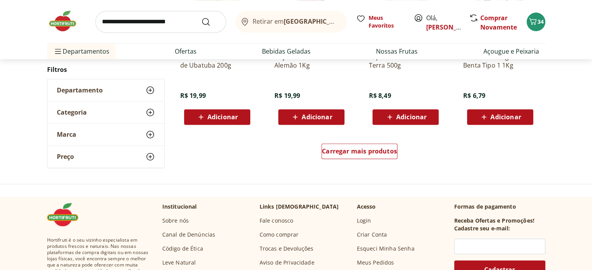
scroll to position [1037, 0]
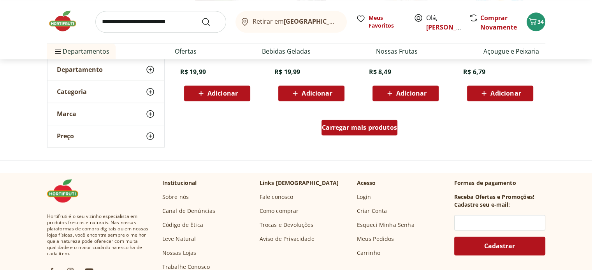
click at [368, 130] on span "Carregar mais produtos" at bounding box center [359, 127] width 75 height 6
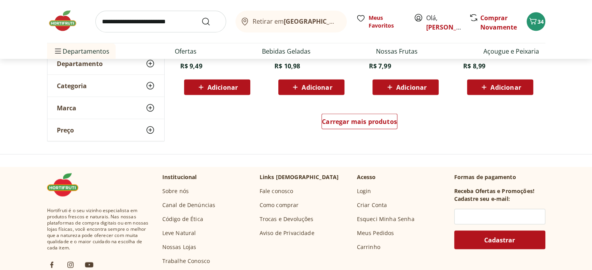
scroll to position [1556, 0]
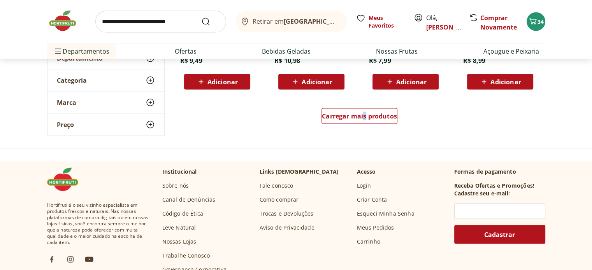
click at [366, 107] on div "Carregar mais produtos" at bounding box center [359, 117] width 377 height 37
click at [364, 115] on span "Carregar mais produtos" at bounding box center [359, 116] width 75 height 6
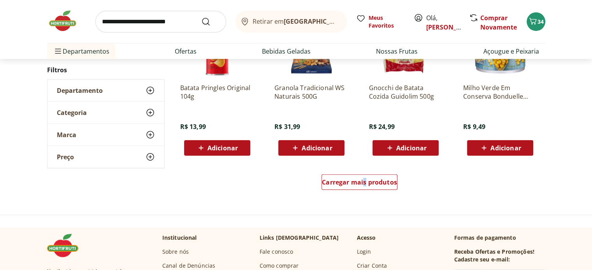
scroll to position [2010, 0]
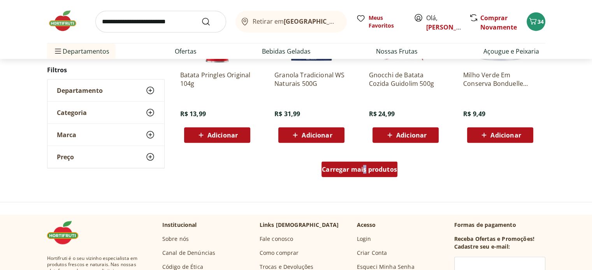
click at [354, 170] on span "Carregar mais produtos" at bounding box center [359, 169] width 75 height 6
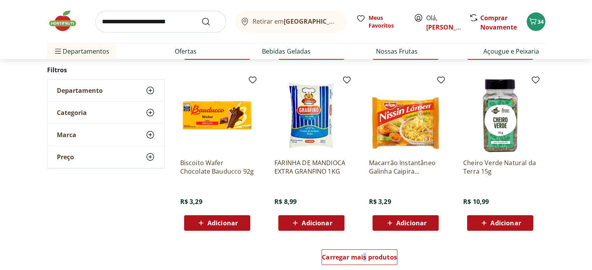
scroll to position [2463, 0]
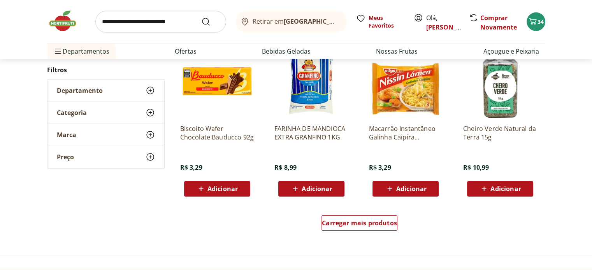
click at [412, 231] on div "Carregar mais produtos" at bounding box center [359, 224] width 377 height 37
click at [356, 221] on span "Carregar mais produtos" at bounding box center [359, 223] width 75 height 6
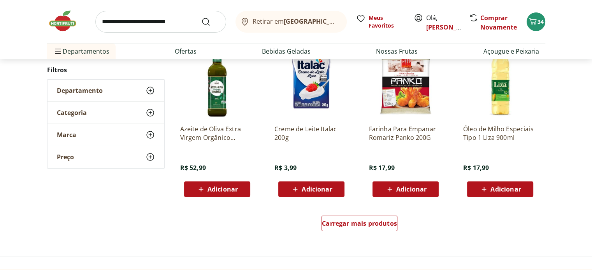
scroll to position [3047, 0]
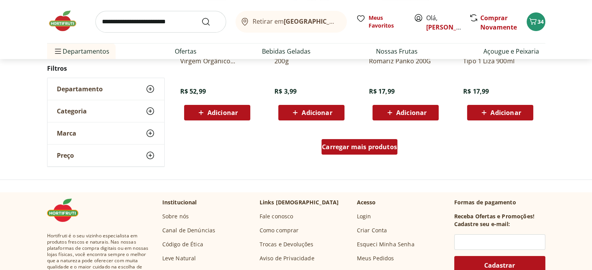
click at [361, 146] on span "Carregar mais produtos" at bounding box center [359, 147] width 75 height 6
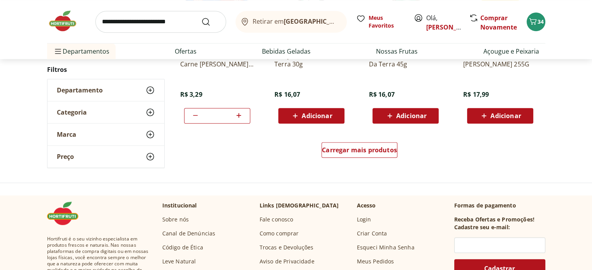
scroll to position [3566, 0]
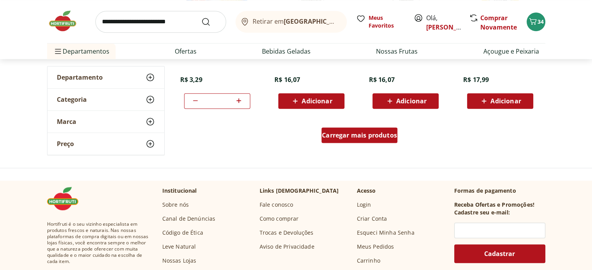
click at [344, 132] on span "Carregar mais produtos" at bounding box center [359, 135] width 75 height 6
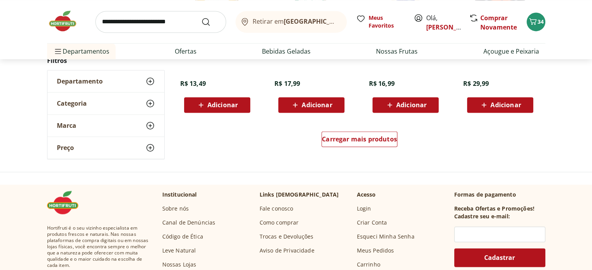
scroll to position [4084, 0]
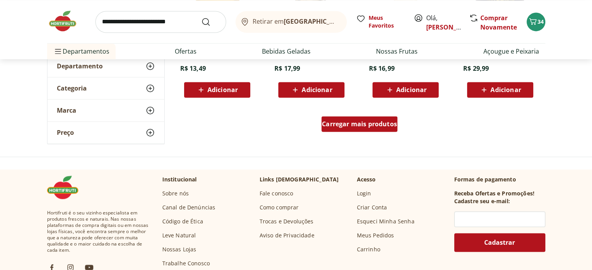
click at [364, 123] on span "Carregar mais produtos" at bounding box center [359, 124] width 75 height 6
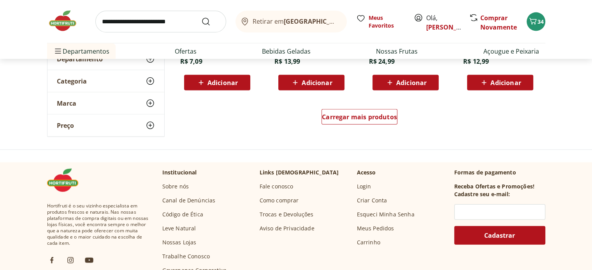
scroll to position [4603, 0]
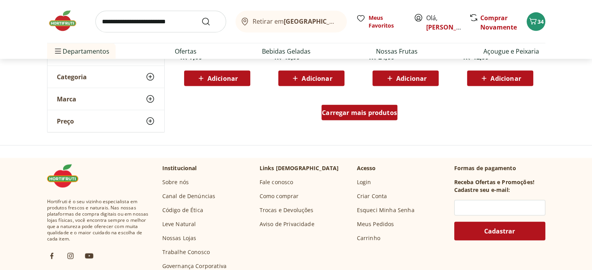
click at [371, 115] on span "Carregar mais produtos" at bounding box center [359, 113] width 75 height 6
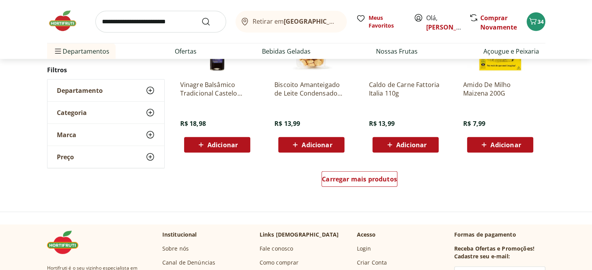
scroll to position [5057, 0]
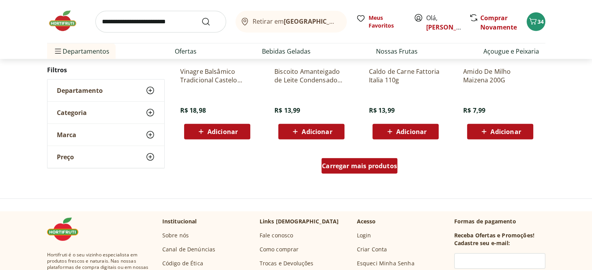
click at [363, 166] on span "Carregar mais produtos" at bounding box center [359, 166] width 75 height 6
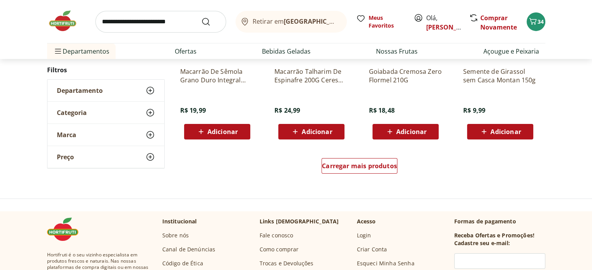
scroll to position [5575, 0]
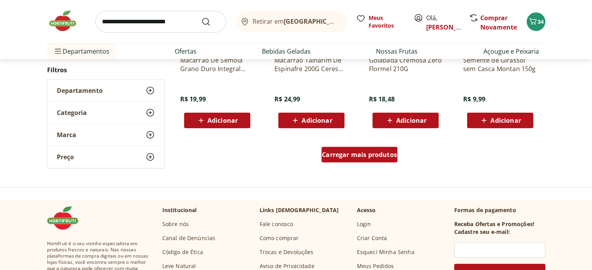
click at [361, 155] on span "Carregar mais produtos" at bounding box center [359, 155] width 75 height 6
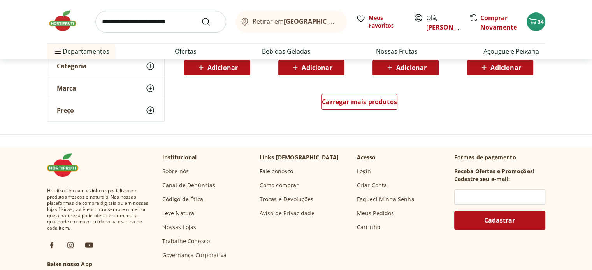
scroll to position [6159, 0]
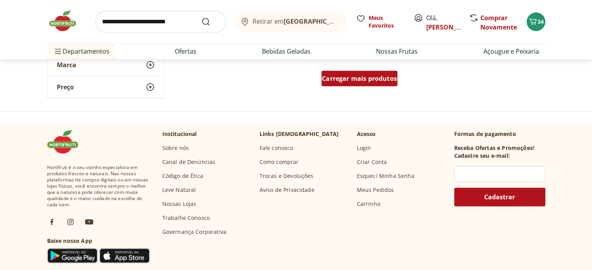
click at [363, 79] on span "Carregar mais produtos" at bounding box center [359, 78] width 75 height 6
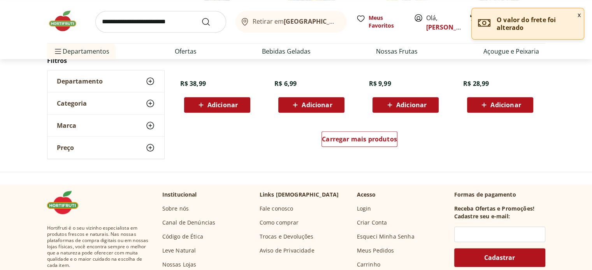
scroll to position [6613, 0]
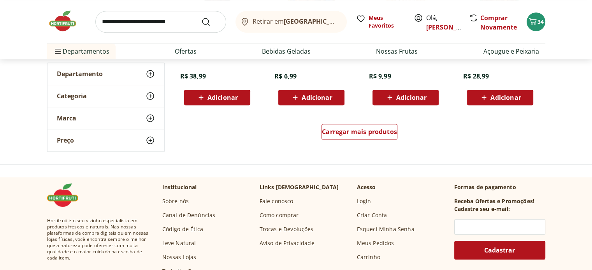
click at [84, 98] on span "Categoria" at bounding box center [72, 96] width 30 height 8
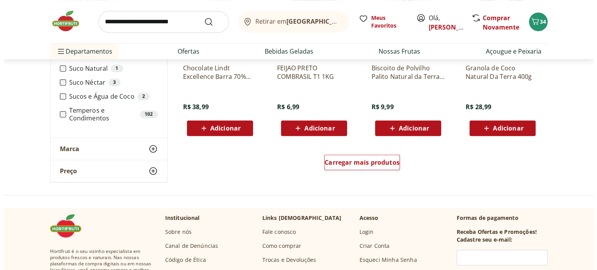
scroll to position [6548, 0]
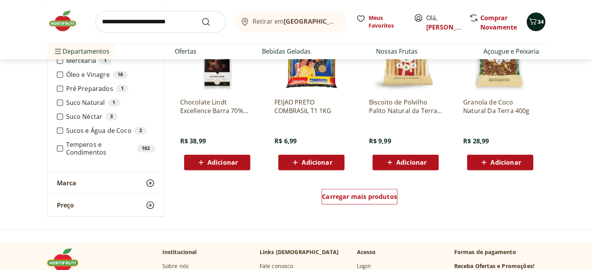
click at [534, 20] on icon "Carrinho" at bounding box center [532, 21] width 9 height 9
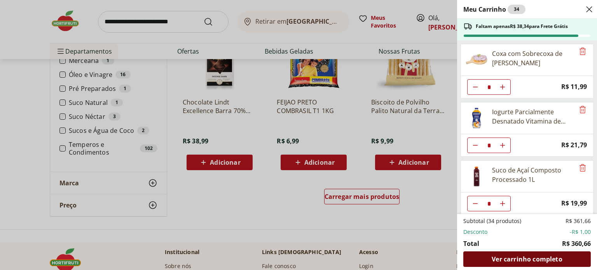
click at [520, 261] on span "Ver carrinho completo" at bounding box center [527, 259] width 70 height 6
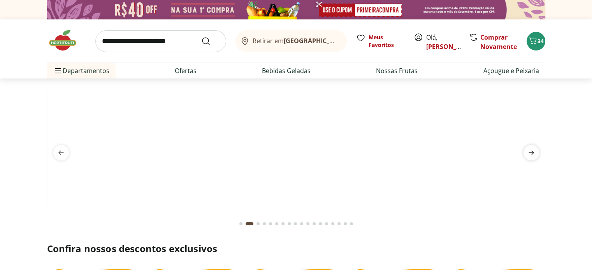
click at [529, 151] on icon "next" at bounding box center [530, 152] width 9 height 9
drag, startPoint x: 527, startPoint y: 151, endPoint x: 527, endPoint y: 158, distance: 7.4
click at [527, 158] on span "next" at bounding box center [531, 153] width 16 height 16
click at [527, 159] on span "next" at bounding box center [531, 153] width 16 height 16
click at [526, 159] on span "next" at bounding box center [531, 153] width 16 height 16
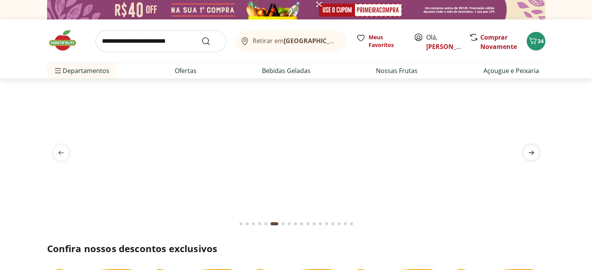
click at [530, 150] on icon "next" at bounding box center [530, 152] width 9 height 9
click at [529, 150] on icon "next" at bounding box center [530, 152] width 9 height 9
click at [530, 150] on icon "next" at bounding box center [530, 152] width 9 height 9
click at [529, 150] on icon "next" at bounding box center [530, 152] width 9 height 9
click at [531, 154] on icon "next" at bounding box center [530, 152] width 9 height 9
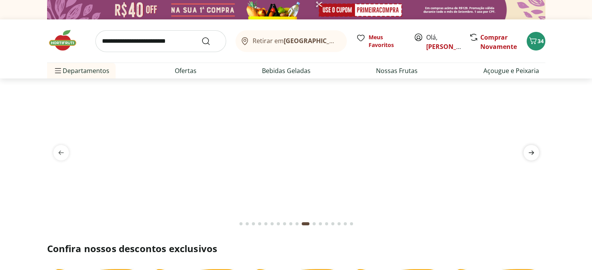
click at [531, 154] on icon "next" at bounding box center [530, 153] width 5 height 4
click at [532, 160] on span "next" at bounding box center [531, 153] width 16 height 16
click at [534, 154] on icon "next" at bounding box center [530, 152] width 9 height 9
click at [531, 155] on icon "next" at bounding box center [530, 153] width 5 height 4
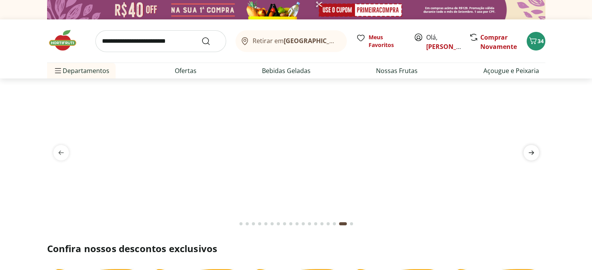
click at [530, 155] on icon "next" at bounding box center [530, 152] width 9 height 9
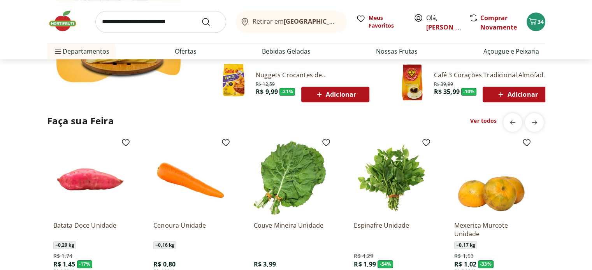
scroll to position [583, 0]
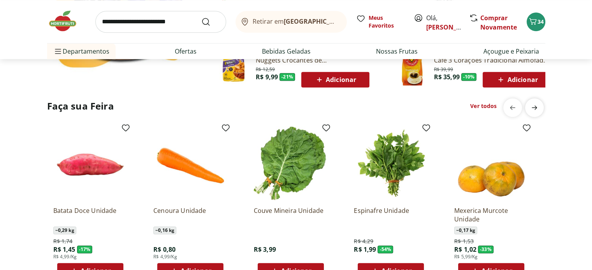
click at [532, 105] on icon "next" at bounding box center [533, 107] width 9 height 9
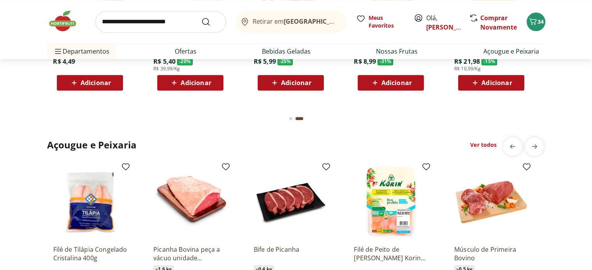
scroll to position [778, 0]
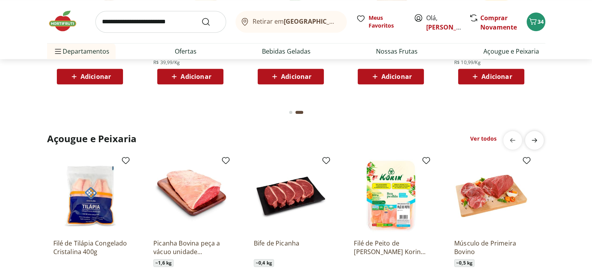
click at [532, 137] on icon "next" at bounding box center [533, 140] width 9 height 9
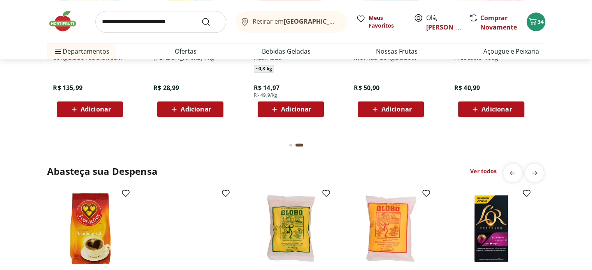
scroll to position [1037, 0]
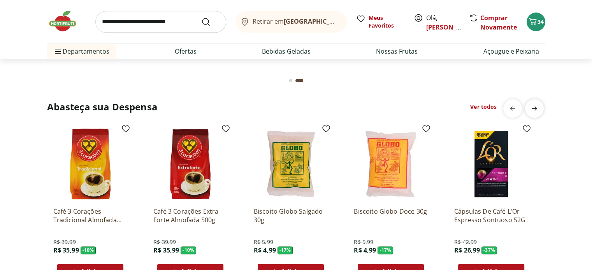
click at [536, 105] on icon "next" at bounding box center [533, 108] width 9 height 9
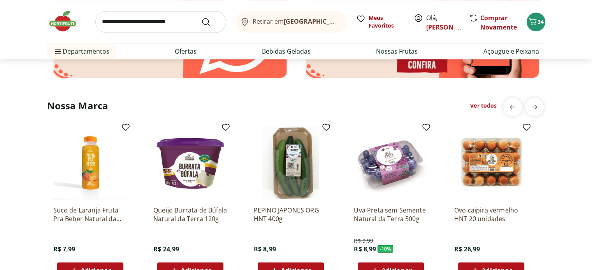
scroll to position [1361, 0]
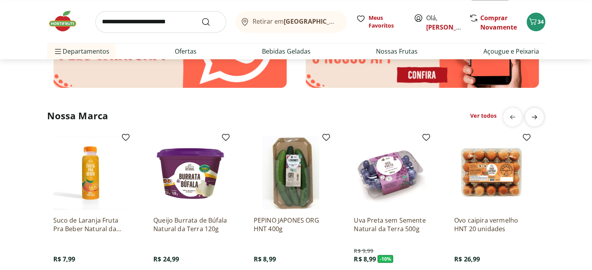
click at [535, 115] on icon "next" at bounding box center [533, 116] width 9 height 9
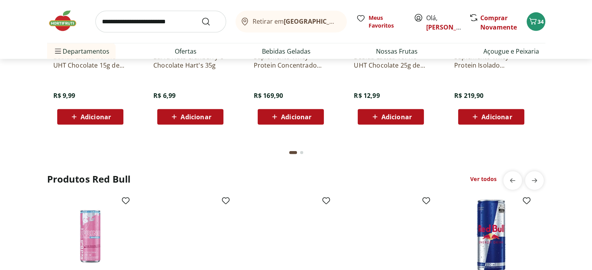
scroll to position [1815, 0]
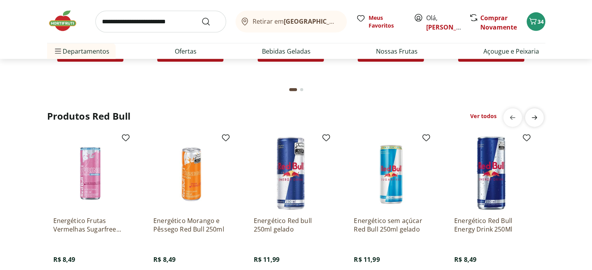
click at [533, 116] on icon "next" at bounding box center [533, 117] width 9 height 9
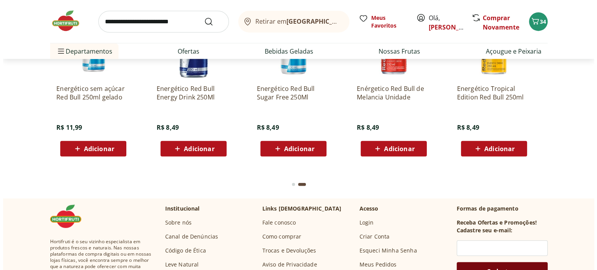
scroll to position [1880, 0]
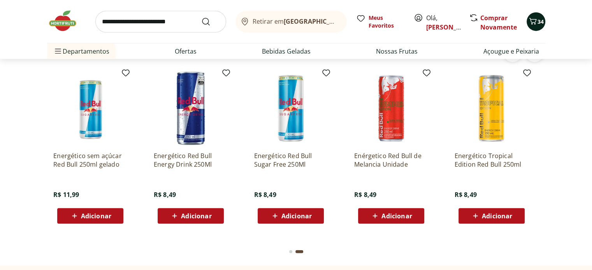
click at [536, 20] on icon "Carrinho" at bounding box center [532, 21] width 9 height 9
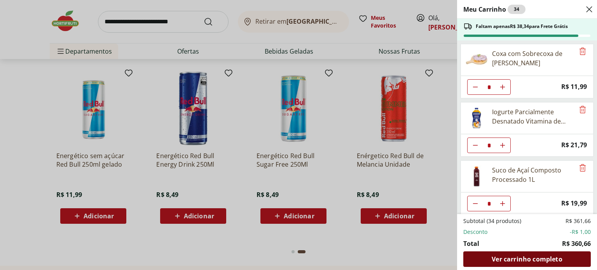
click at [515, 261] on span "Ver carrinho completo" at bounding box center [527, 259] width 70 height 6
